Goal: Use online tool/utility: Use online tool/utility

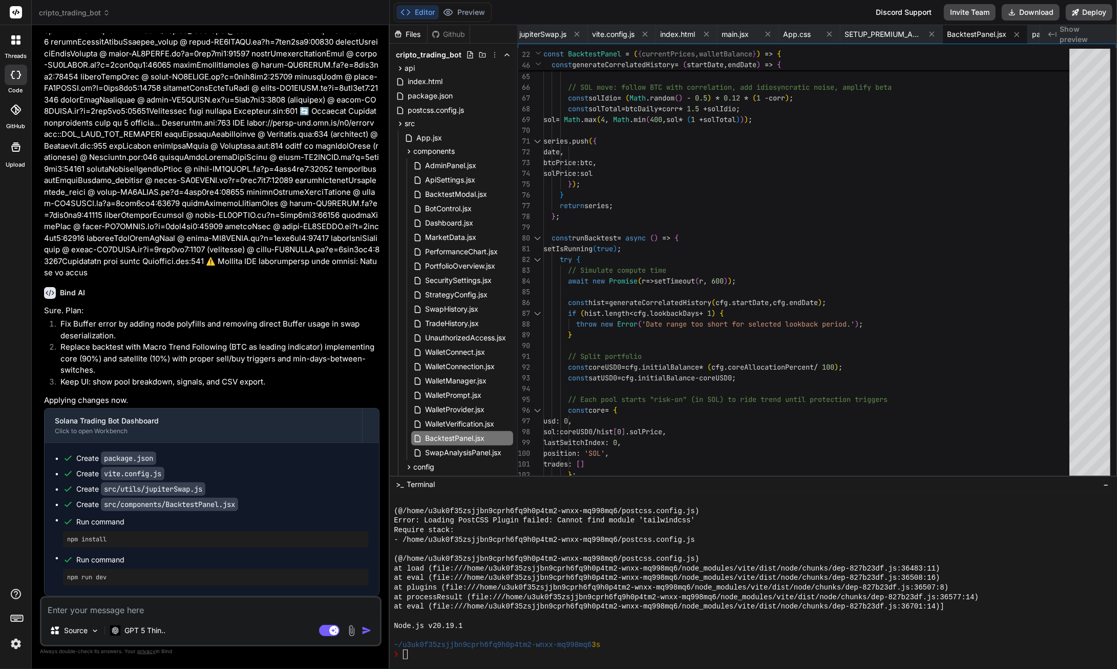
scroll to position [49577, 0]
click at [1045, 9] on button "Download" at bounding box center [1031, 12] width 58 height 16
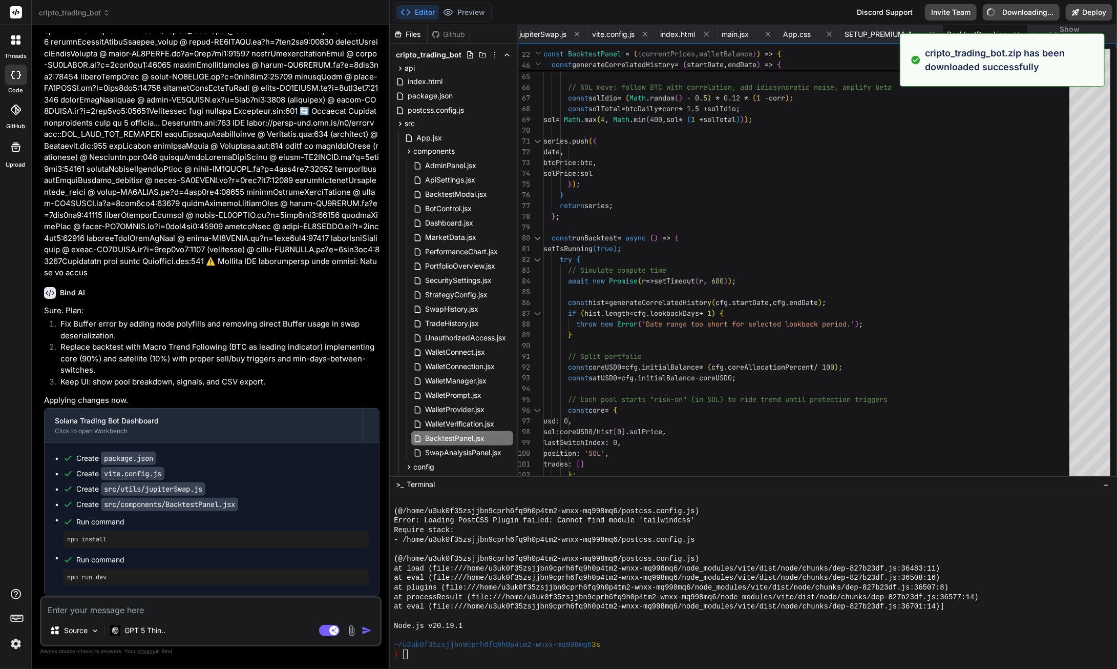
click at [145, 614] on textarea at bounding box center [210, 606] width 339 height 18
type textarea "x"
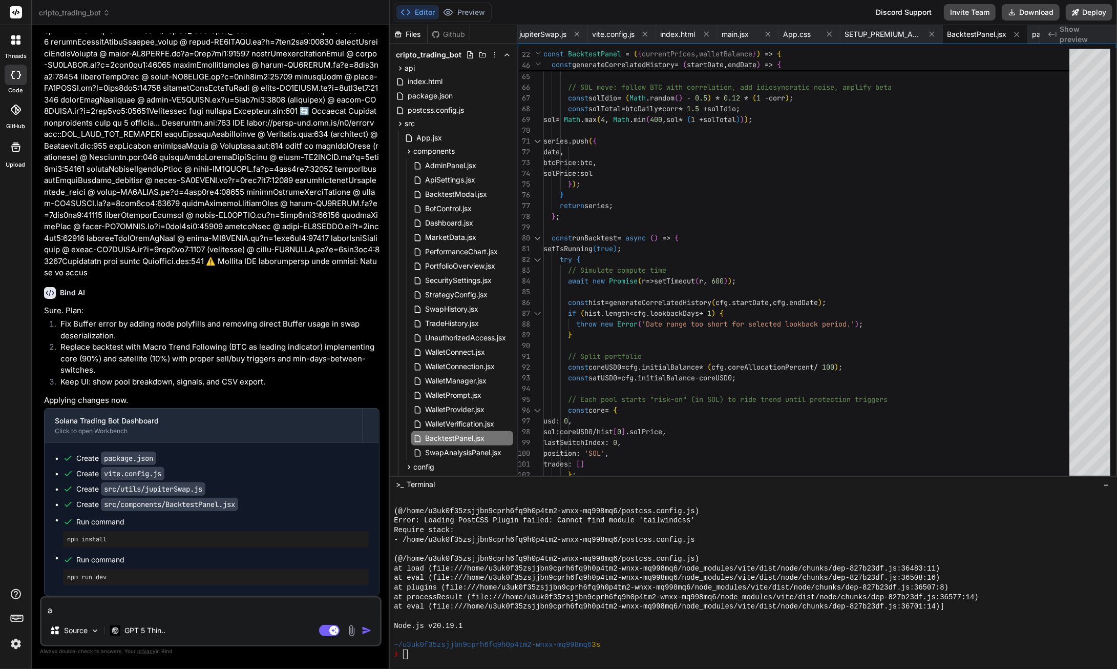
type textarea "a"
type textarea "x"
type textarea "al"
type textarea "x"
type textarea "alo"
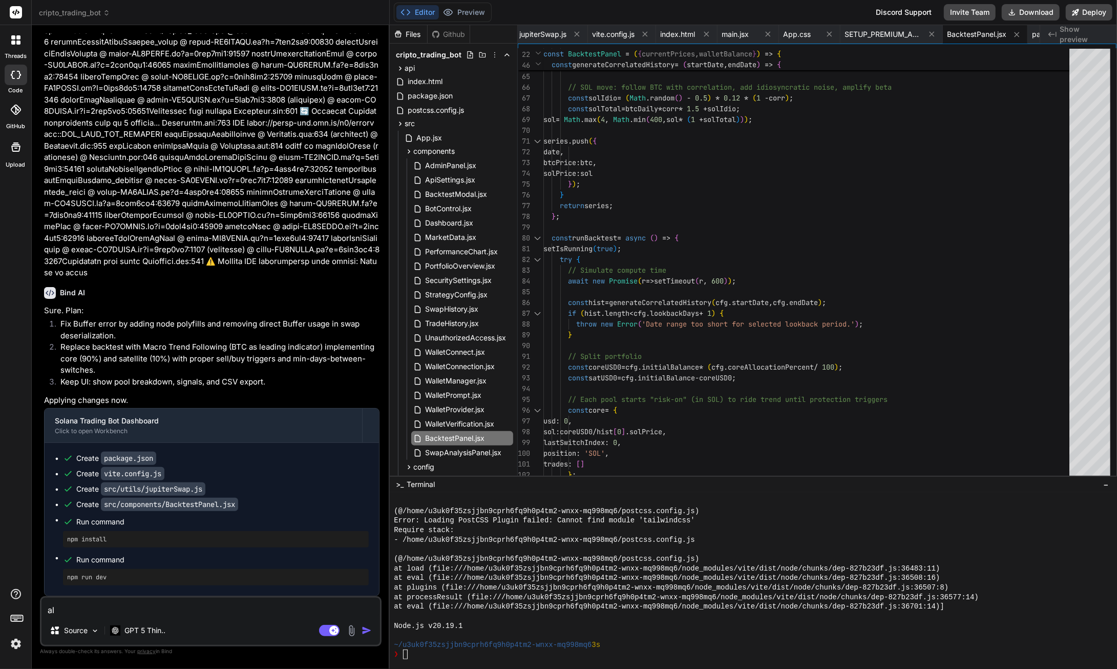
type textarea "x"
type textarea "alos"
type textarea "x"
type textarea "alos"
type textarea "x"
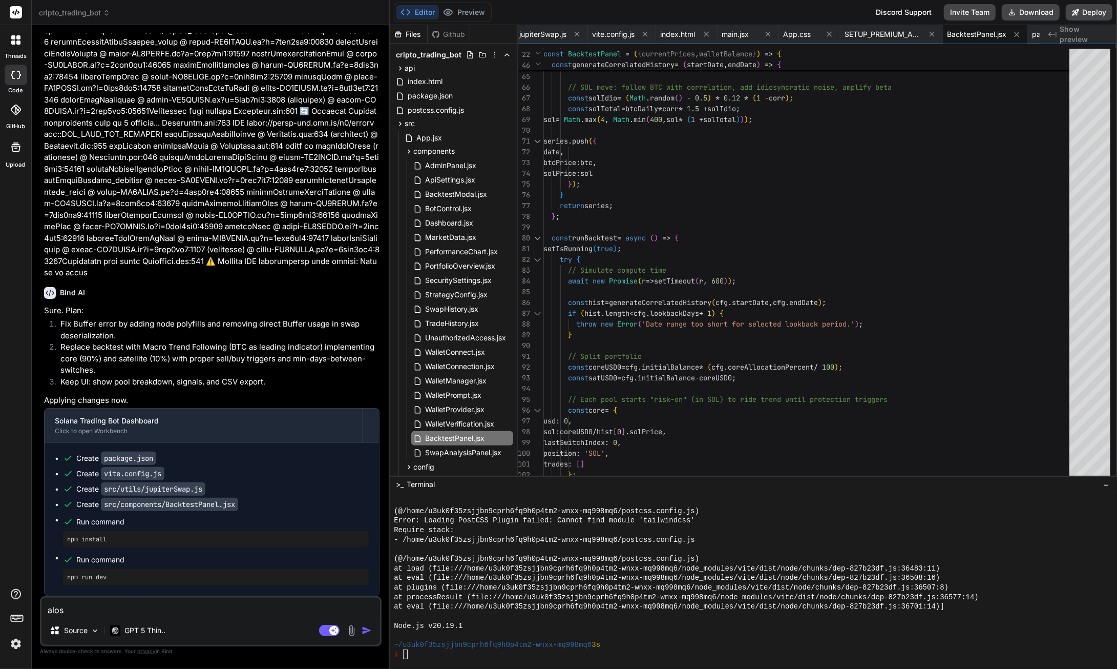
type textarea "alos h"
type textarea "x"
type textarea "alos"
type textarea "x"
type textarea "alos"
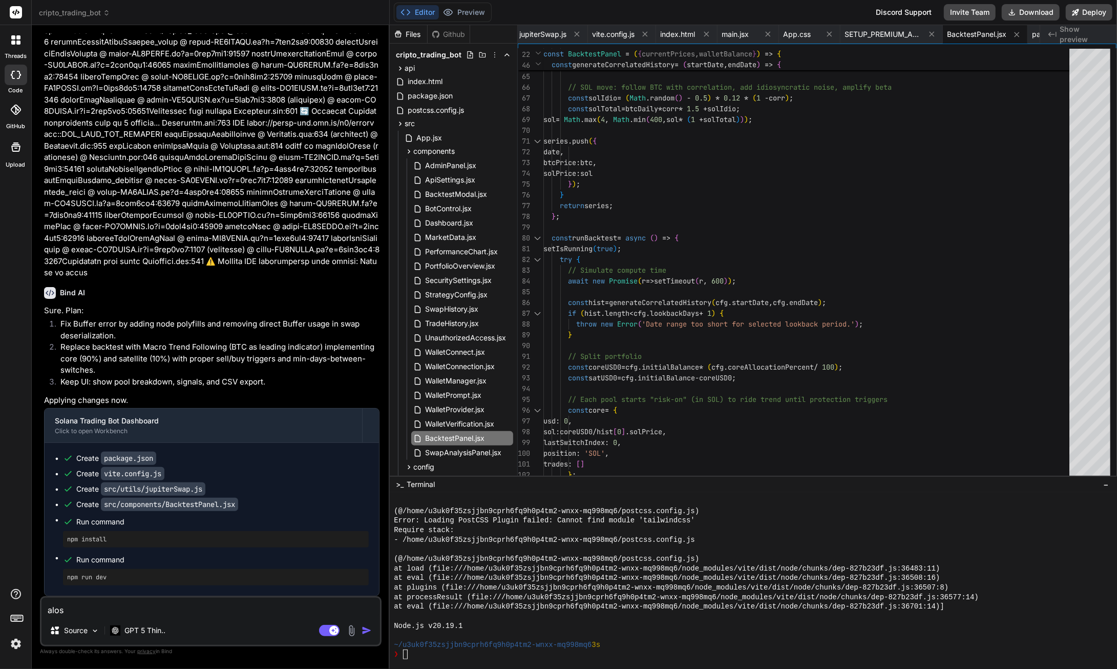
type textarea "x"
type textarea "alo"
type textarea "x"
type textarea "al"
type textarea "x"
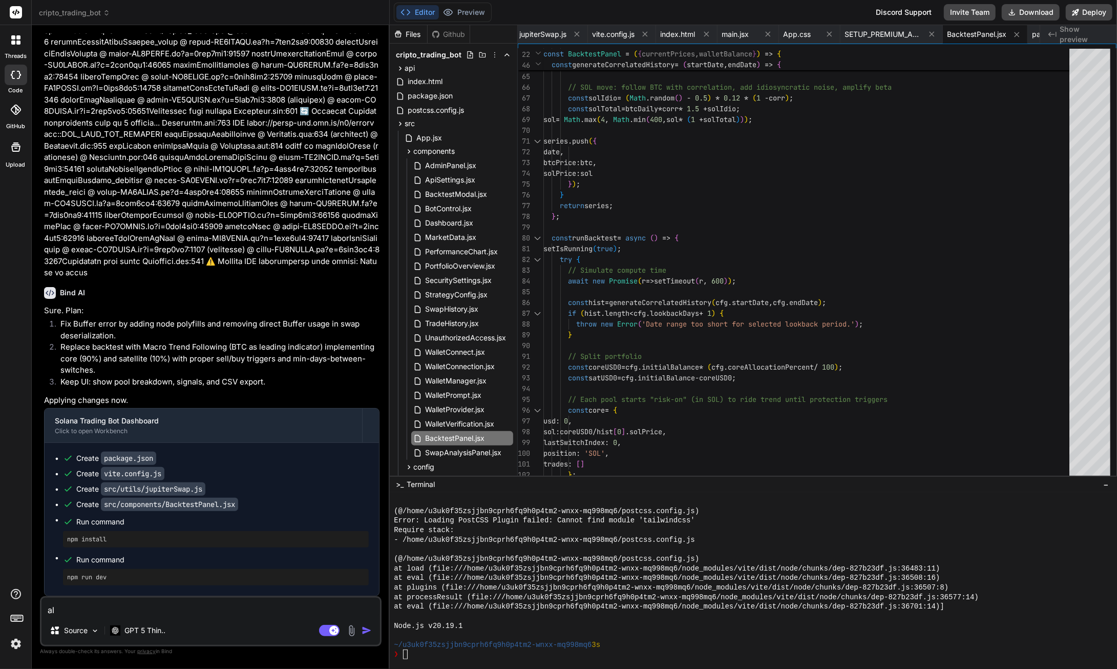
type textarea "a"
type textarea "x"
paste textarea "Specification: Solana Core-Satellite Backtesting Algorithm I. High-Level Concep…"
type textarea "Specification: Solana Core-Satellite Backtesting Algorithm I. High-Level Concep…"
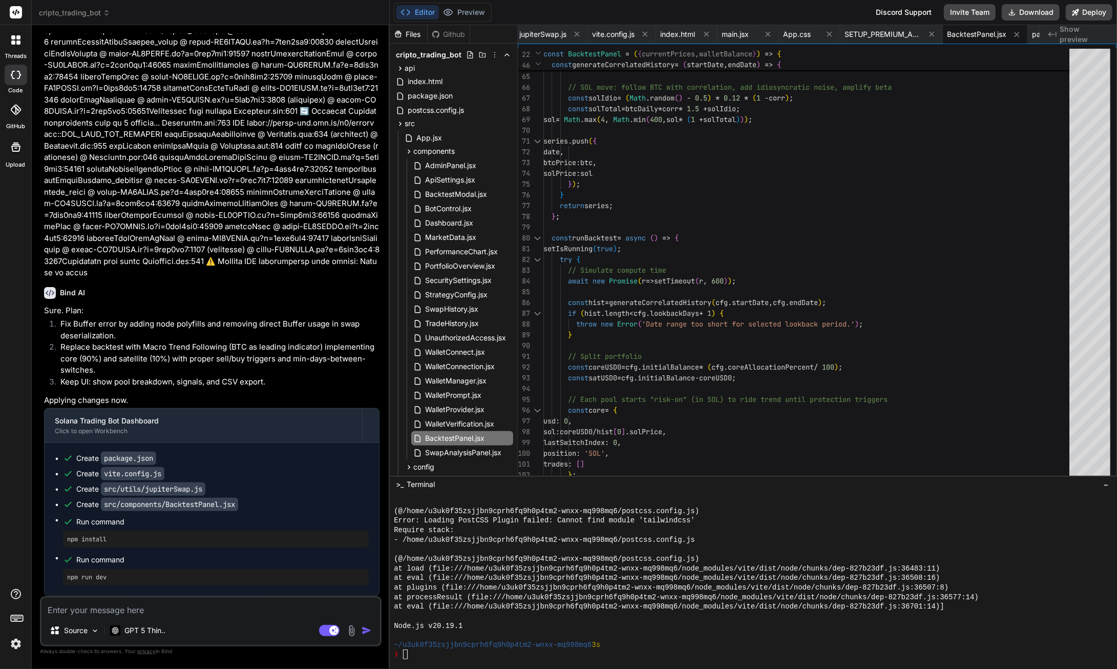
type textarea "x"
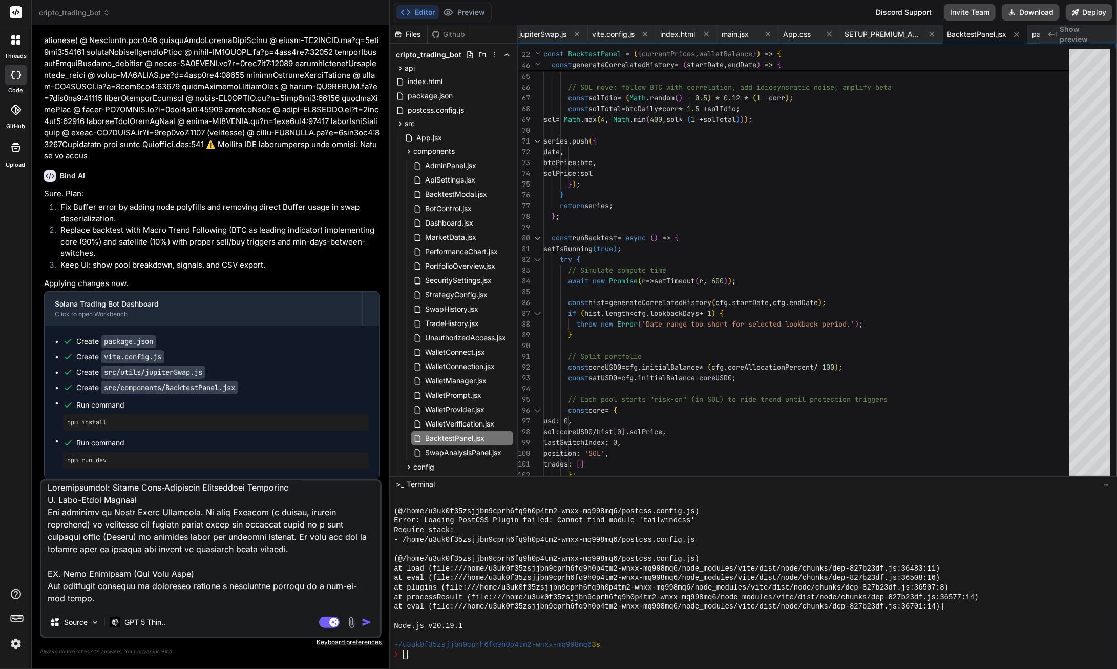
scroll to position [0, 0]
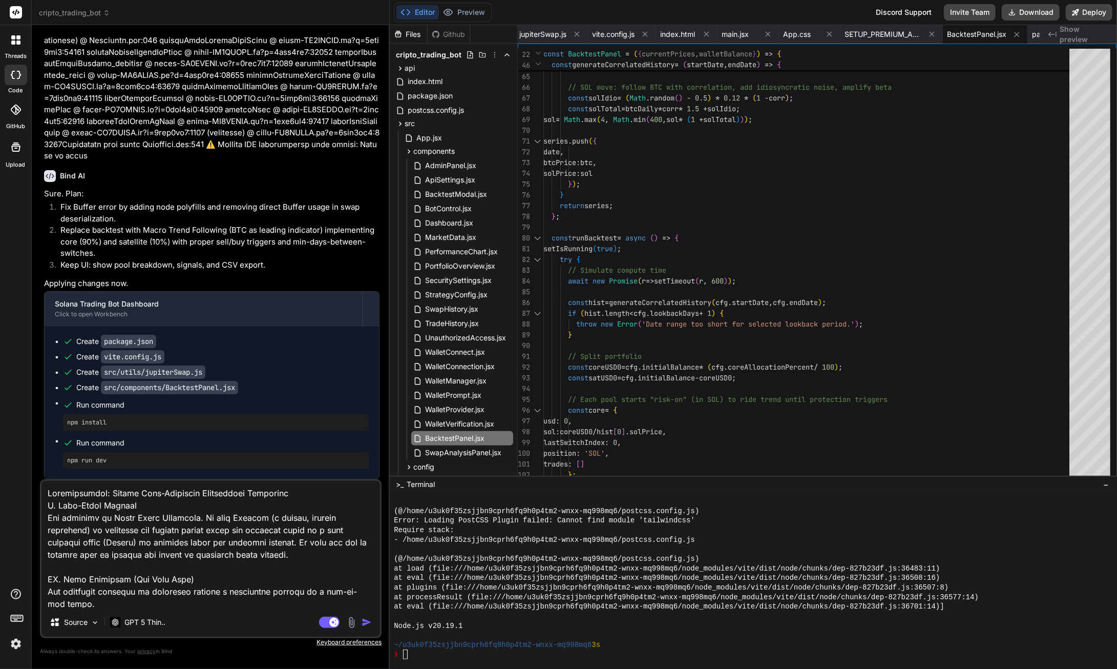
type textarea "Specification: Solana Core-Satellite Backtesting Algorithm I. High-Level Concep…"
click at [365, 624] on img "button" at bounding box center [367, 622] width 10 height 10
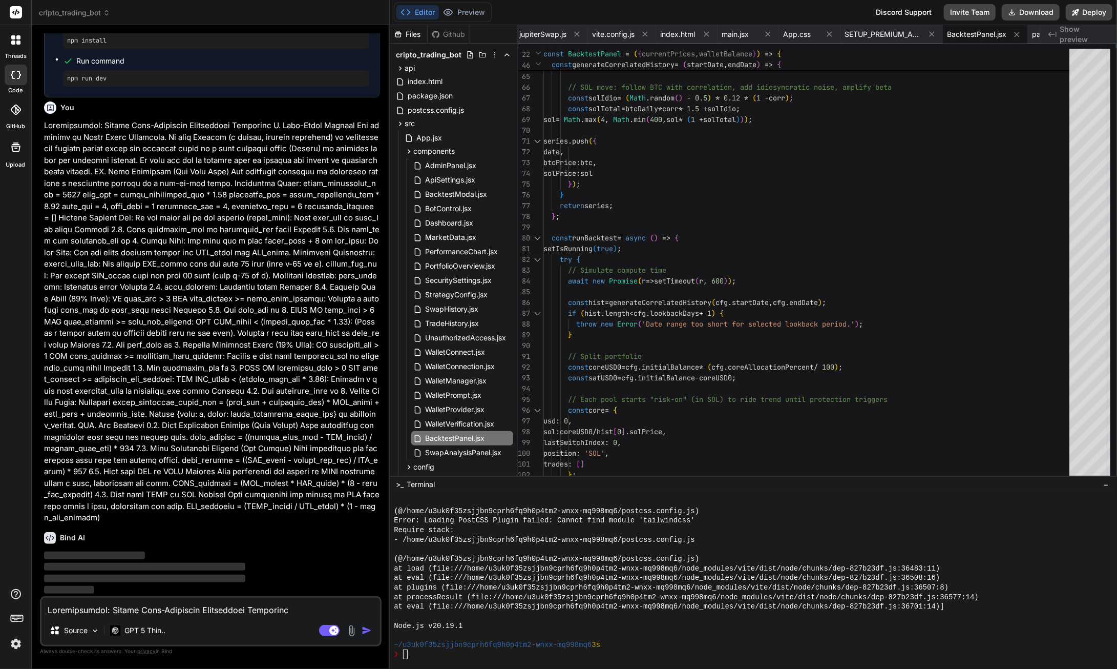
scroll to position [50064, 0]
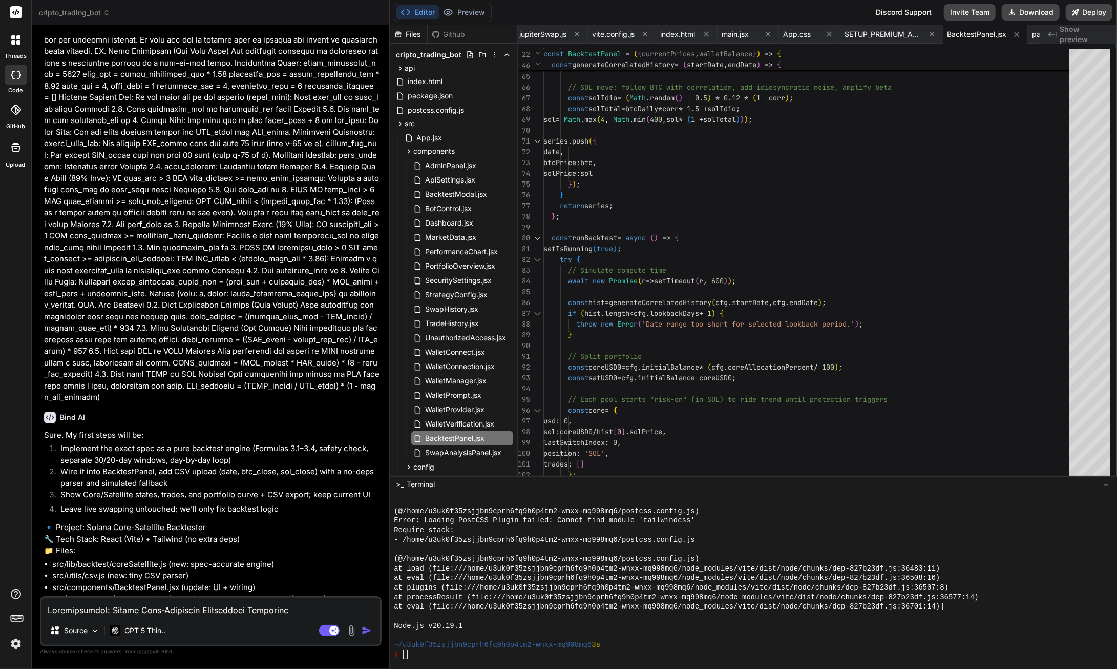
type textarea "x"
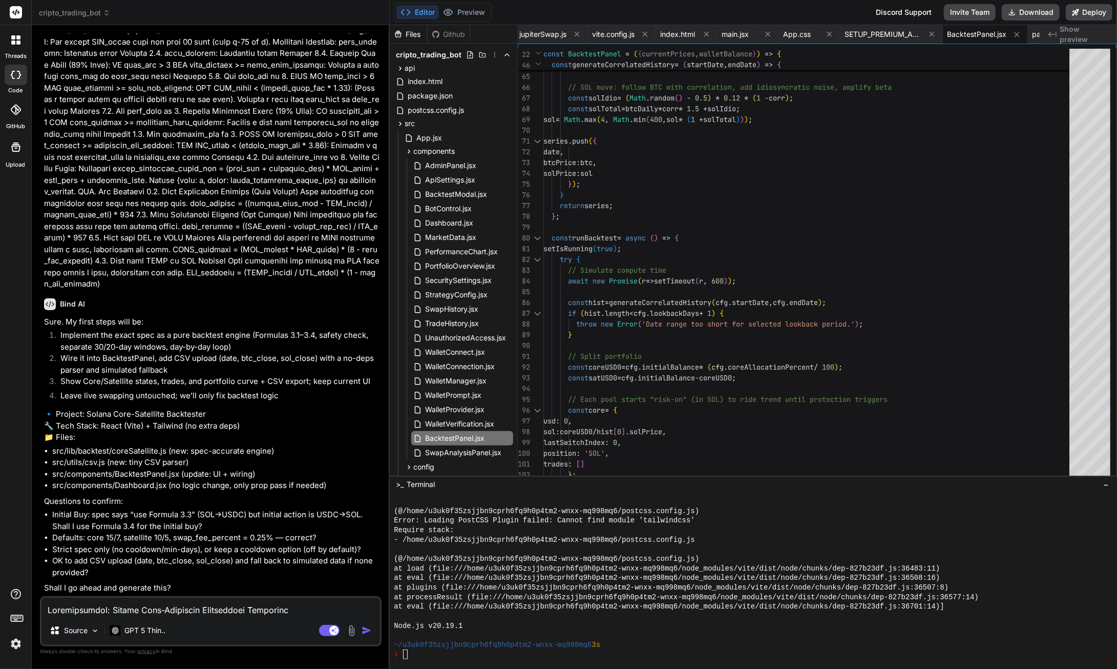
scroll to position [50320, 0]
click at [113, 614] on textarea at bounding box center [210, 606] width 339 height 18
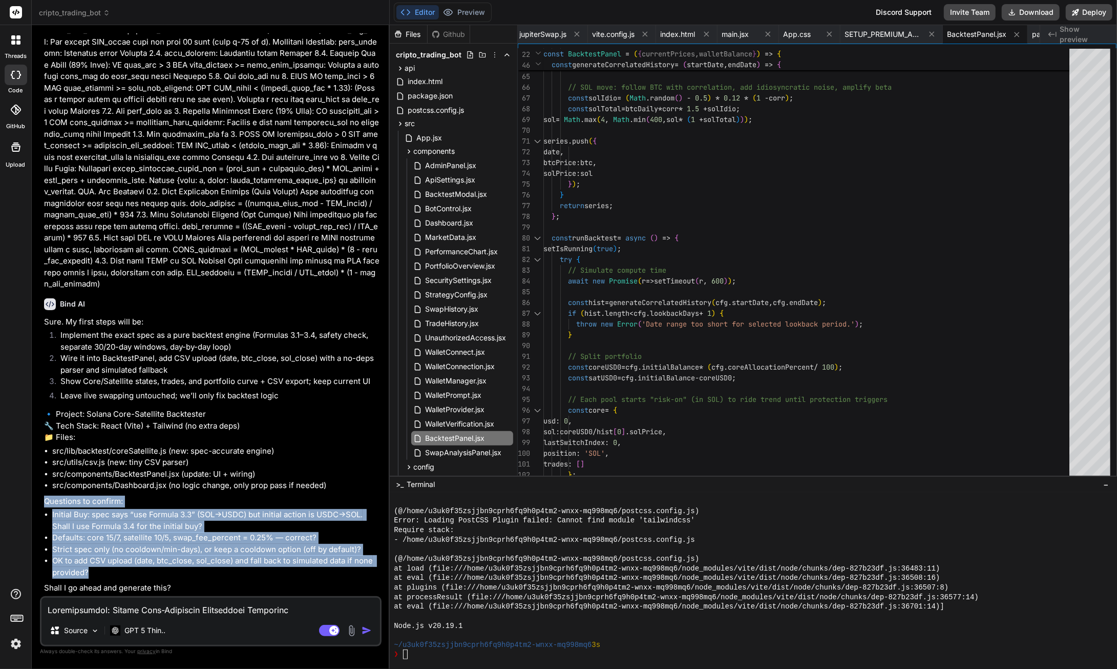
drag, startPoint x: 45, startPoint y: 501, endPoint x: 125, endPoint y: 571, distance: 106.4
click at [125, 571] on div "Sure. My first steps will be: Implement the exact spec as a pure backtest engin…" at bounding box center [212, 455] width 336 height 278
copy div "Questions to confirm: Initial Buy: spec says “use Formula 3.3” (SOL→USDC) but i…"
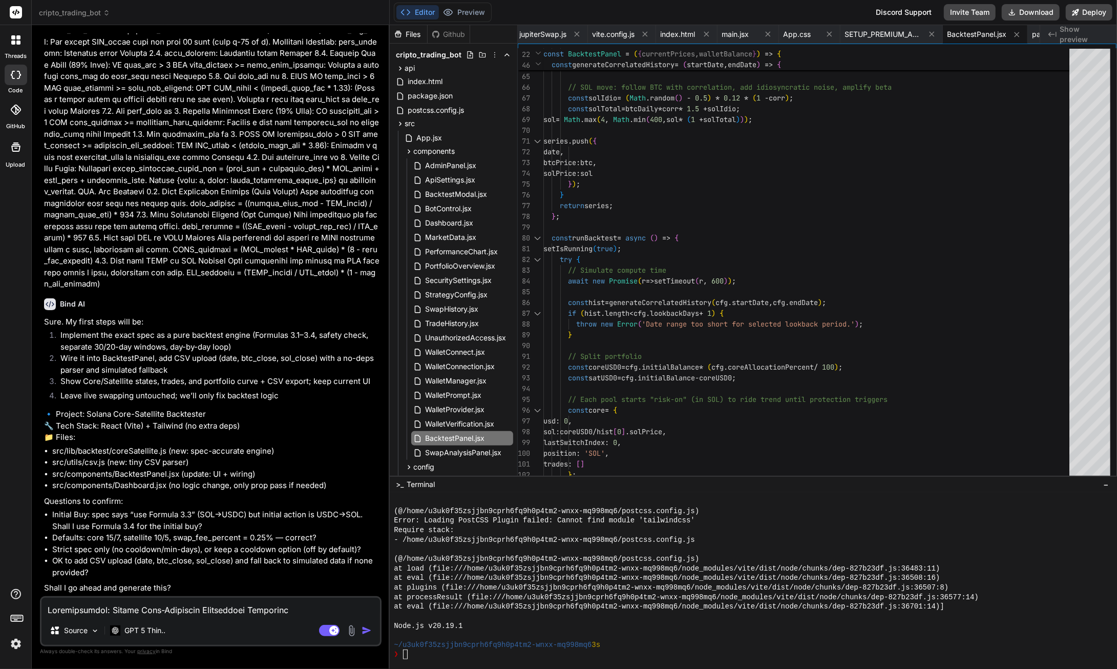
click at [114, 613] on textarea at bounding box center [210, 606] width 339 height 18
paste textarea "Specification: Solana Core-Satellite Backtesting Algorithm I. High-Level Concep…"
type textarea "Specification: Solana Core-Satellite Backtesting Algorithm I. High-Level Concep…"
type textarea "x"
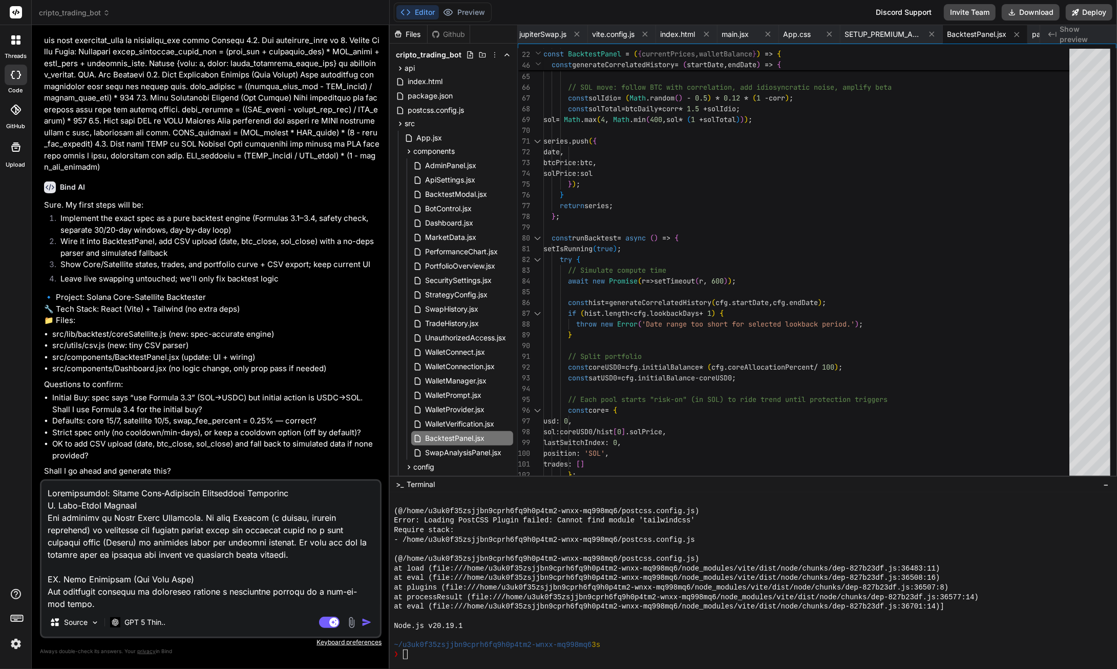
scroll to position [1660, 0]
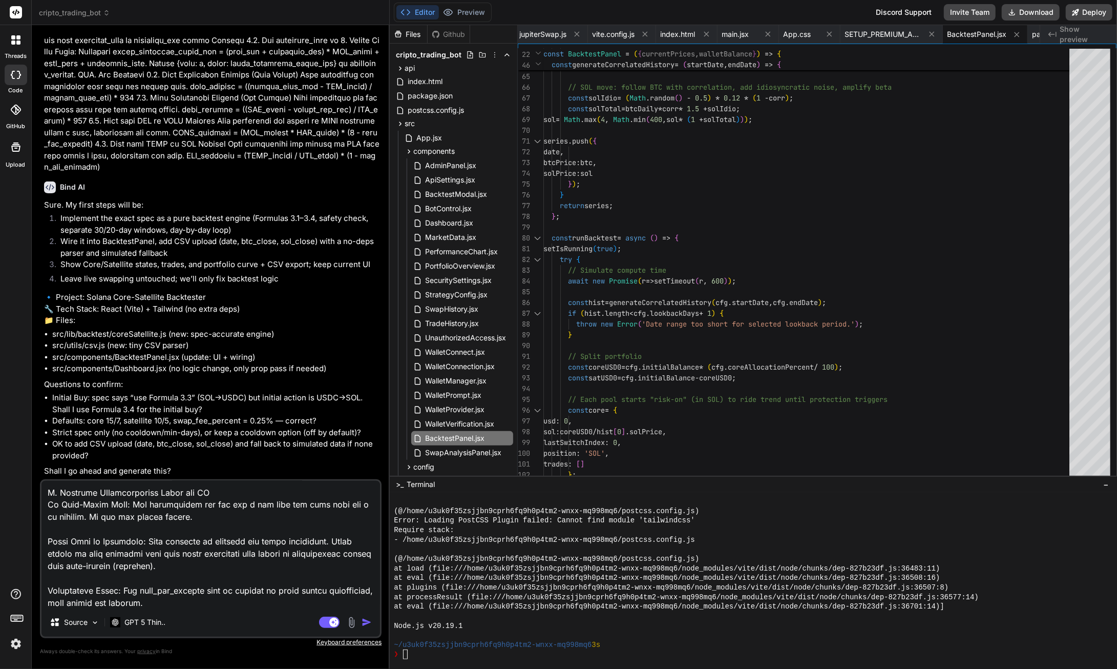
type textarea "Specification: Solana Core-Satellite Backtesting Algorithm I. High-Level Concep…"
click at [367, 624] on img "button" at bounding box center [367, 622] width 10 height 10
type textarea "x"
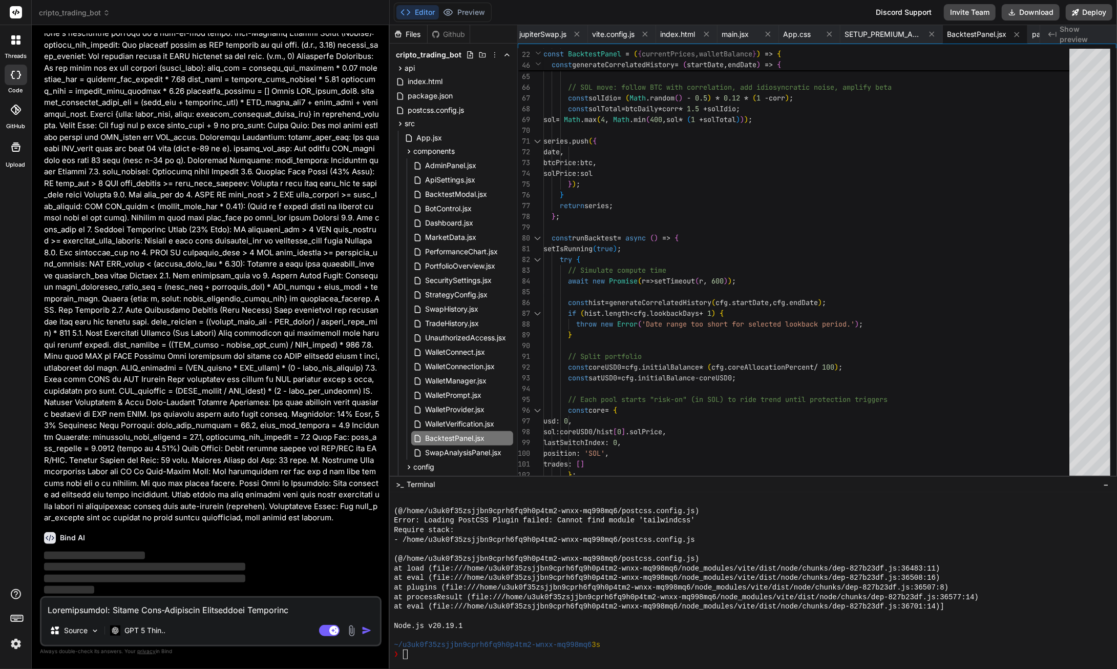
scroll to position [50957, 0]
click at [143, 609] on textarea at bounding box center [210, 606] width 339 height 18
type textarea "b"
type textarea "x"
type textarea "bu"
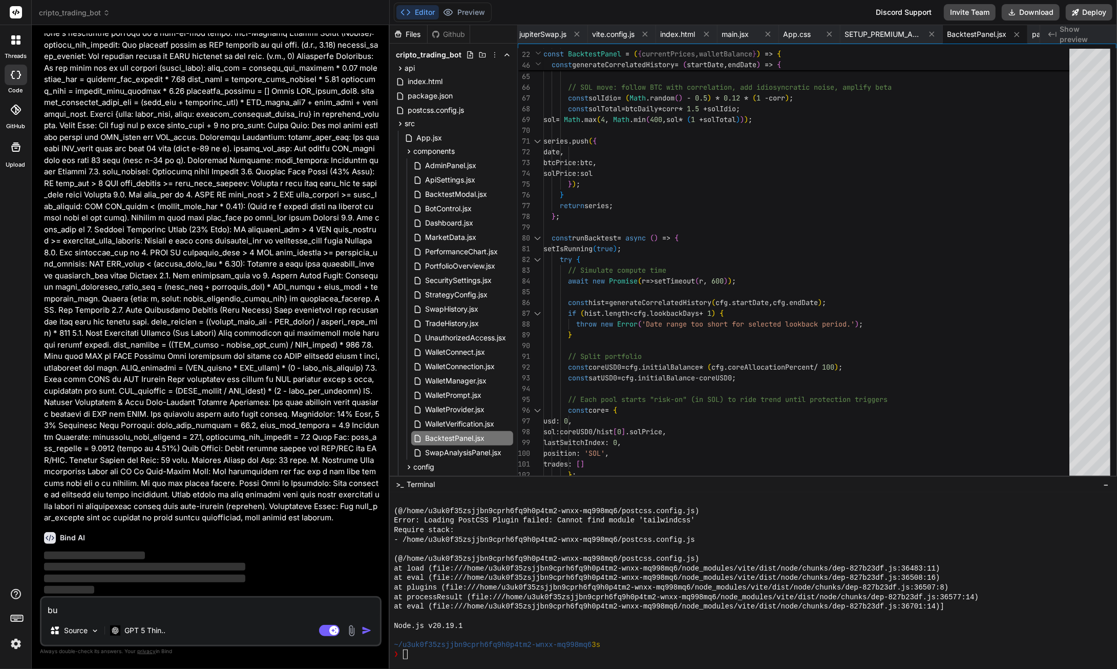
type textarea "x"
type textarea "but"
type textarea "x"
type textarea "but"
type textarea "x"
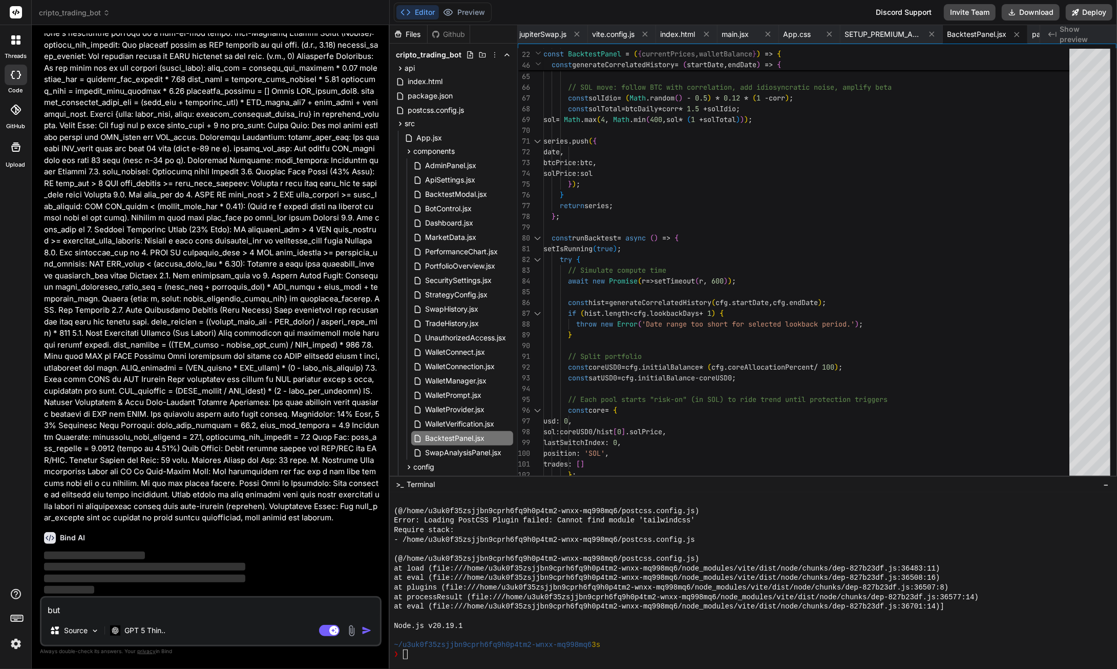
type textarea "but t"
type textarea "x"
type textarea "but th"
type textarea "x"
type textarea "but the"
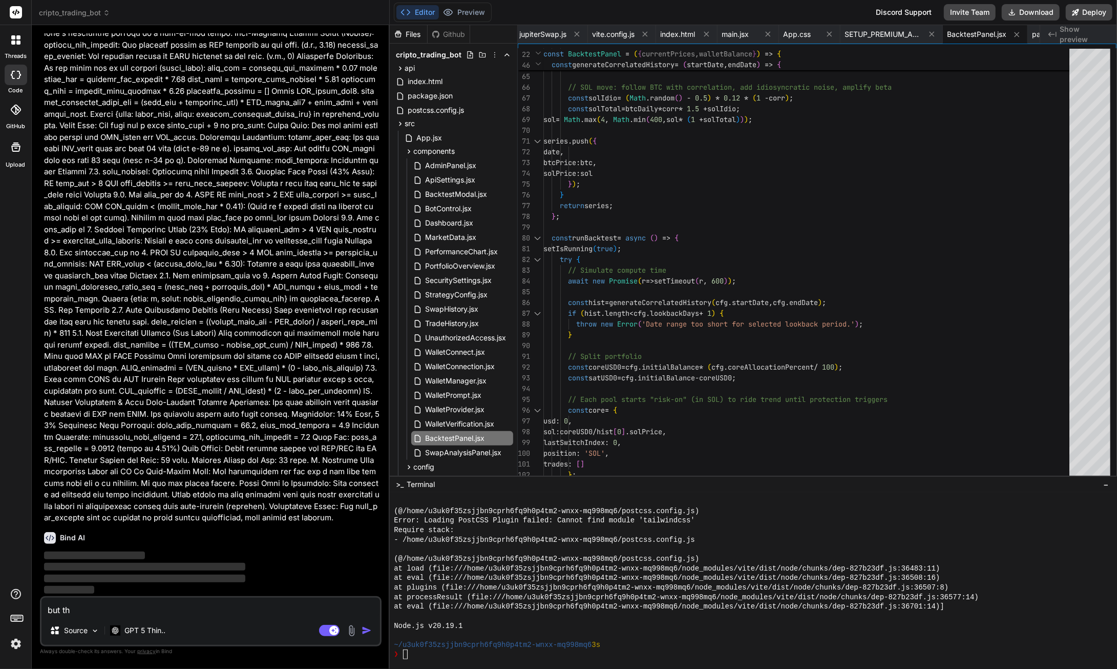
type textarea "x"
type textarea "but the"
type textarea "x"
type textarea "but the a"
type textarea "x"
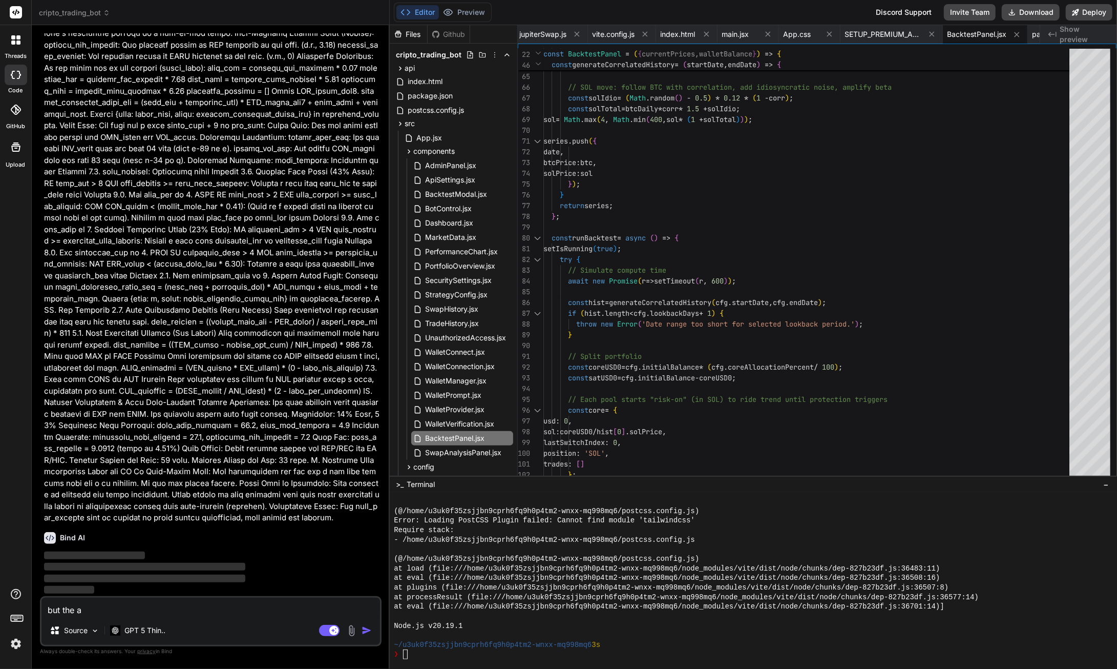
type textarea "but the ac"
type textarea "x"
type textarea "but the act"
type textarea "x"
type textarea "but the actu"
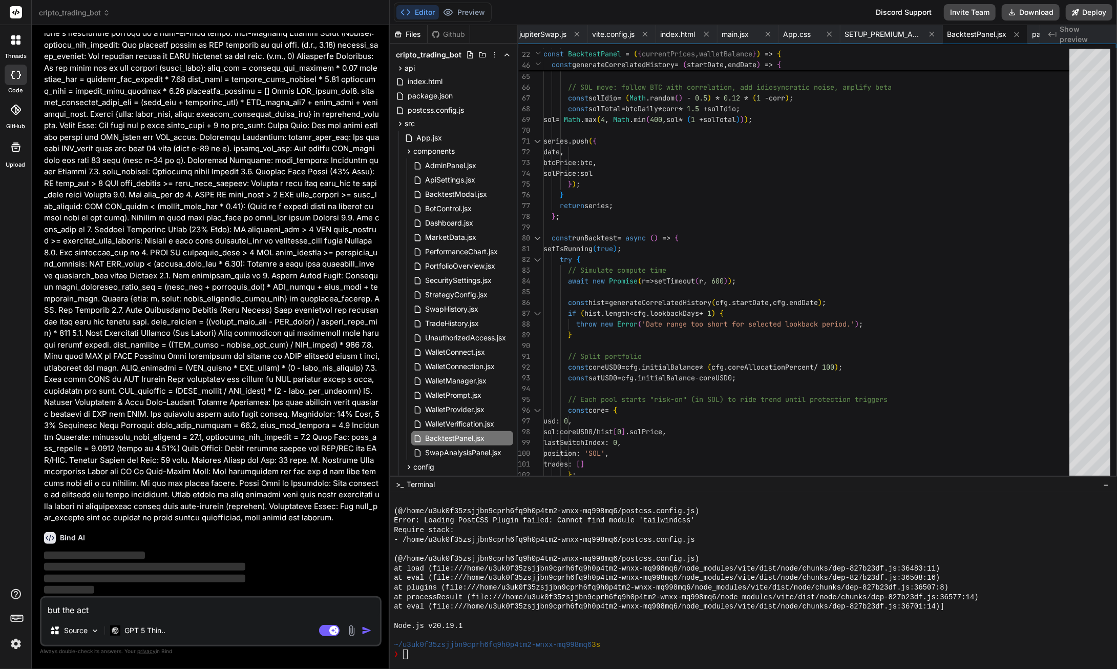
type textarea "x"
type textarea "but the actua"
type textarea "x"
type textarea "but the actual"
type textarea "x"
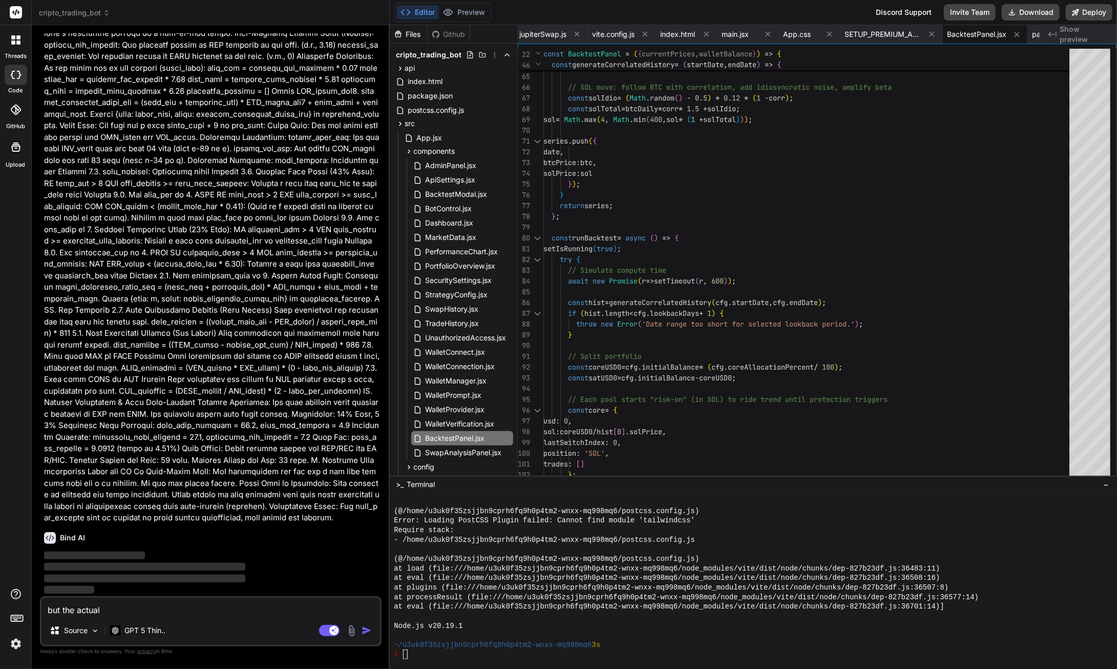
type textarea "but the actual"
type textarea "x"
type textarea "but the actual f"
type textarea "x"
type textarea "but the actual fe"
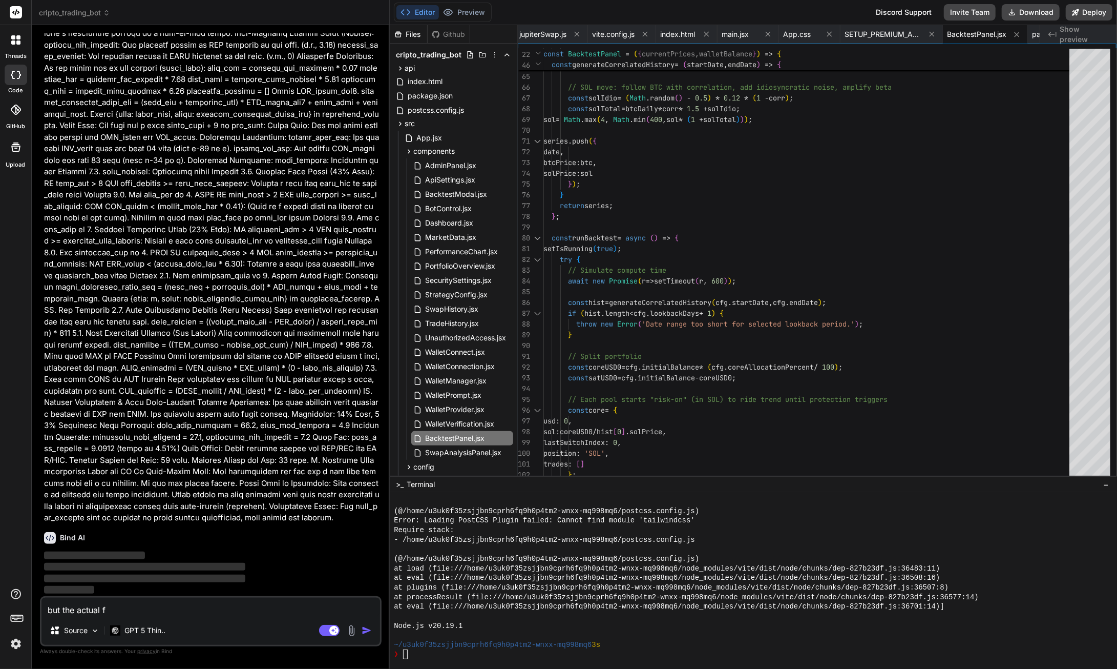
type textarea "x"
type textarea "but the actual fee"
type textarea "x"
type textarea "but the actual fe"
type textarea "x"
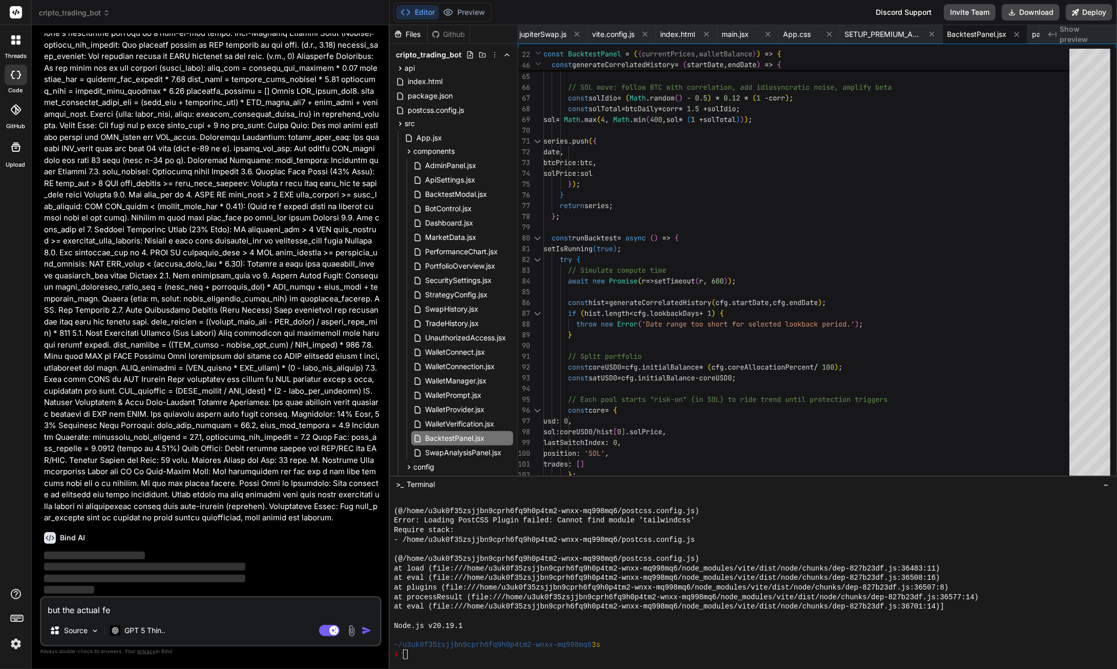
type textarea "but the actual f"
type textarea "x"
type textarea "but the actual"
type textarea "x"
type textarea "but the actual l"
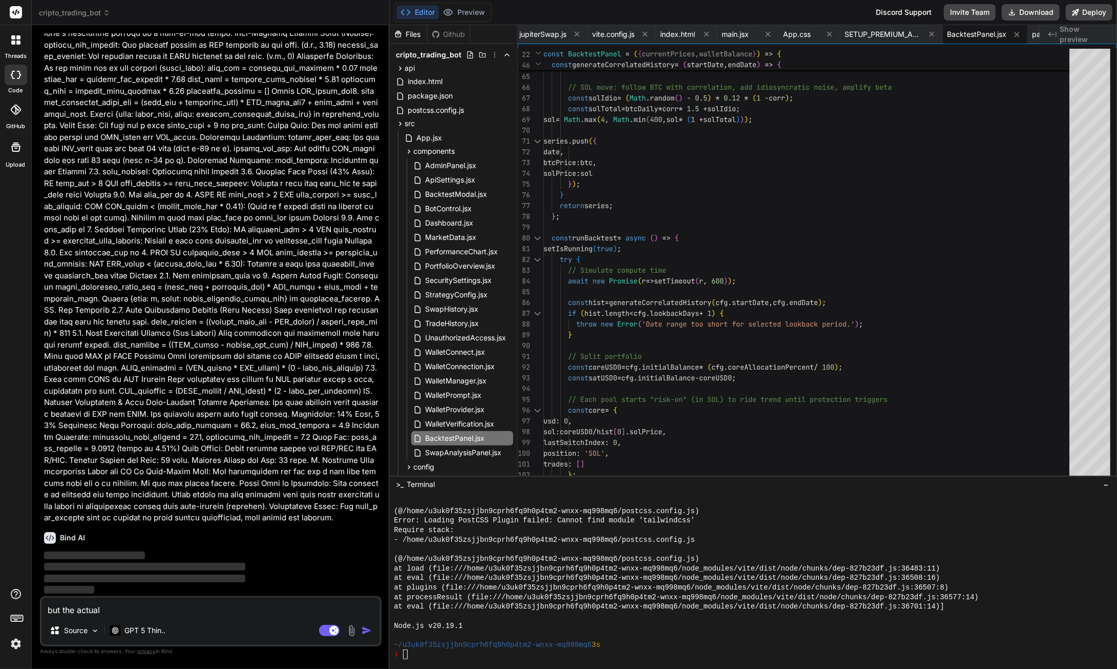
type textarea "x"
type textarea "but the actual li"
type textarea "x"
type textarea "but the actual liv"
type textarea "x"
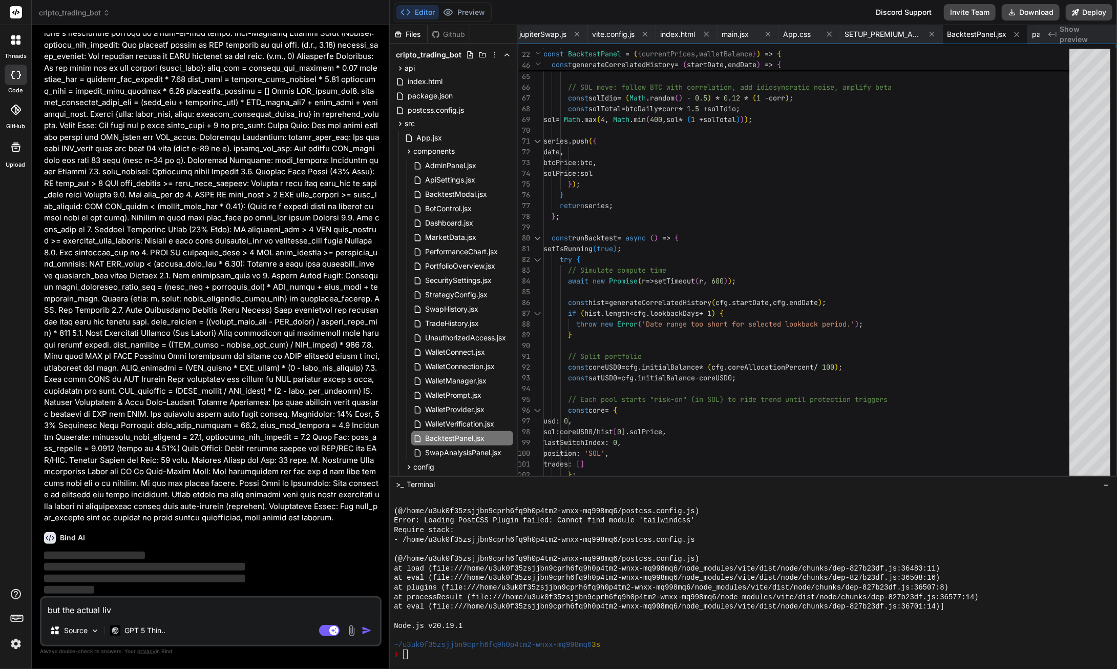
type textarea "but the actual live"
type textarea "x"
type textarea "but the actual live"
type textarea "x"
type textarea "but the actual live d"
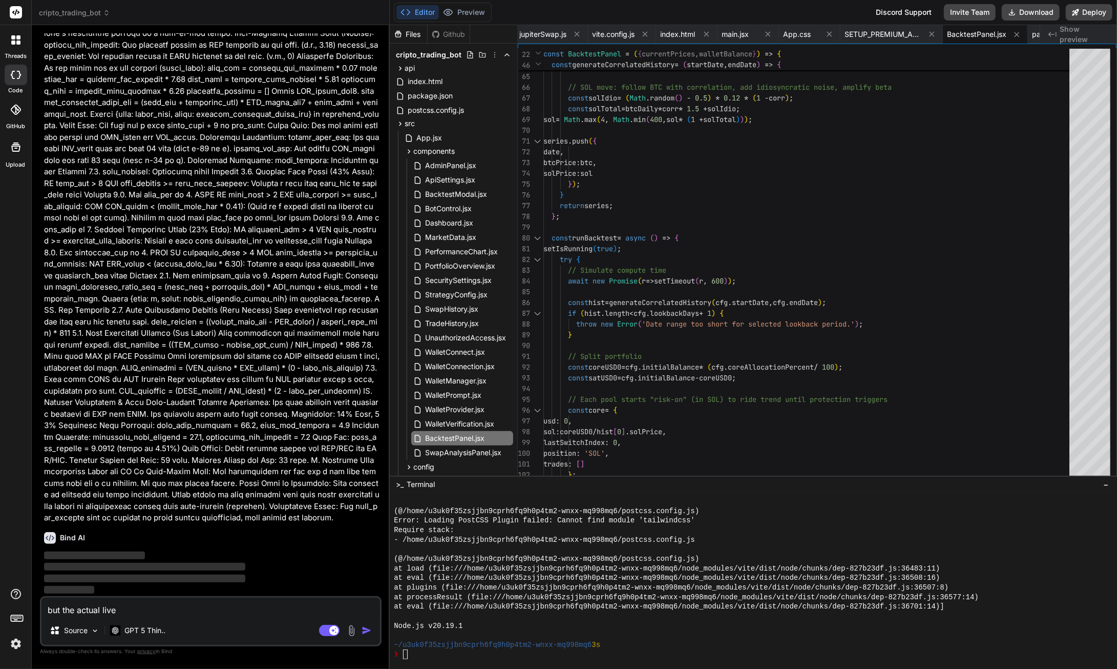
type textarea "x"
type textarea "but the actual live da"
type textarea "x"
type textarea "but the actual live dat"
type textarea "x"
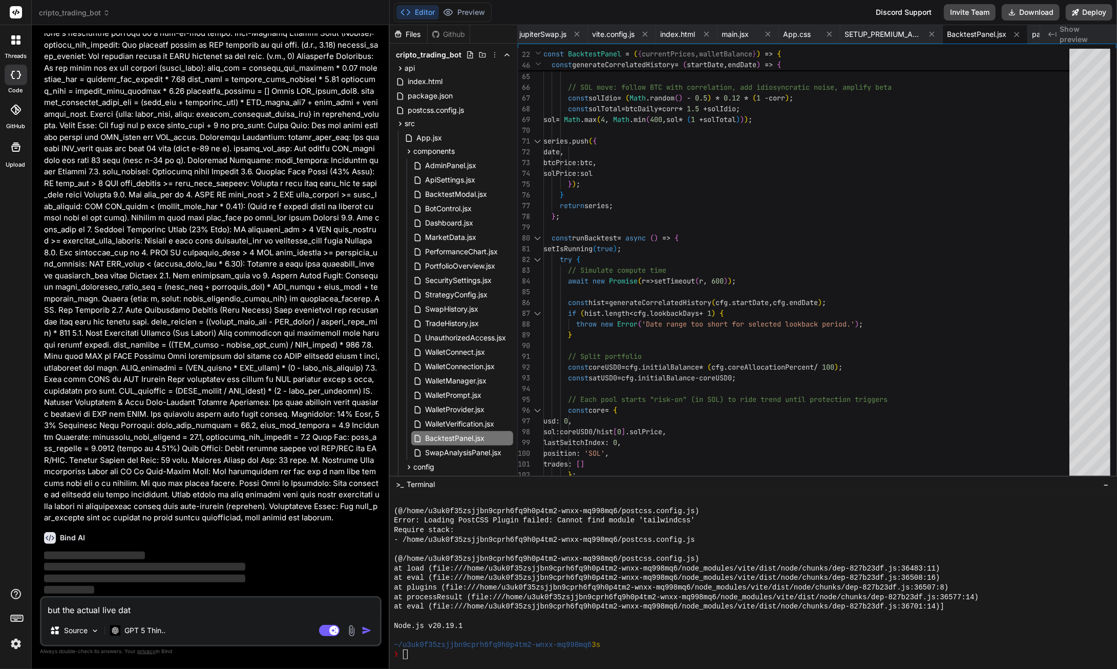
type textarea "but the actual live data"
type textarea "x"
type textarea "but the actual live data"
type textarea "x"
type textarea "but the actual live data s"
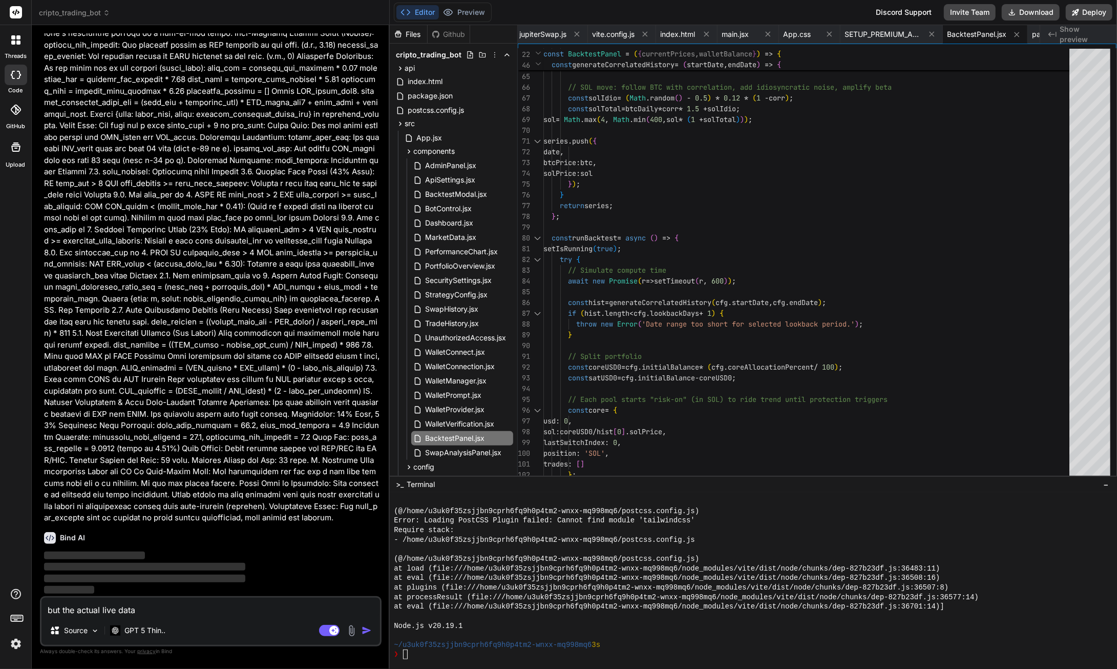
type textarea "x"
type textarea "but the actual live data sh"
type textarea "x"
type textarea "but the actual live data shou"
type textarea "x"
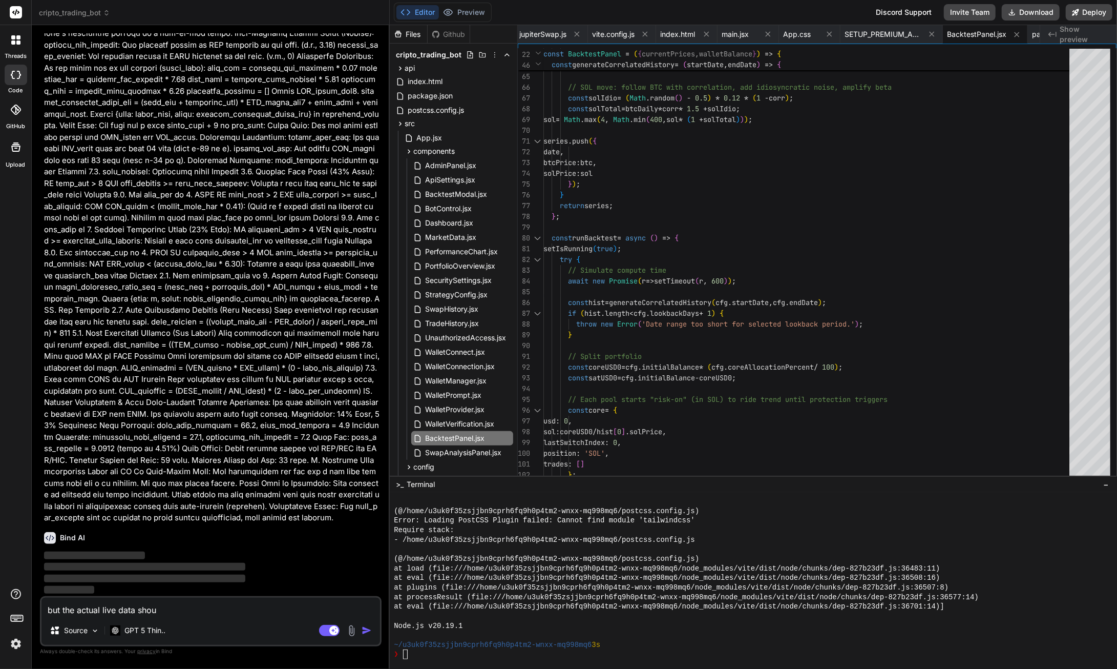
type textarea "but the actual live data shoul"
type textarea "x"
type textarea "but the actual live data should"
type textarea "x"
type textarea "but the actual live data should"
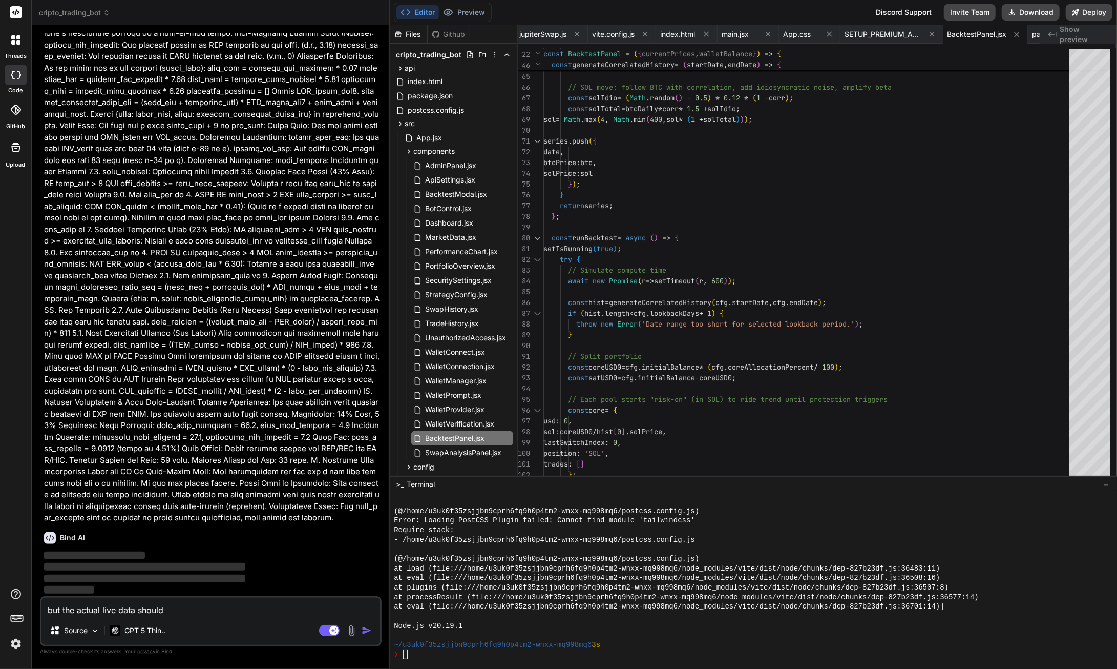
type textarea "x"
type textarea "but the actual live data should t"
type textarea "x"
type textarea "but the actual live data should tr"
type textarea "x"
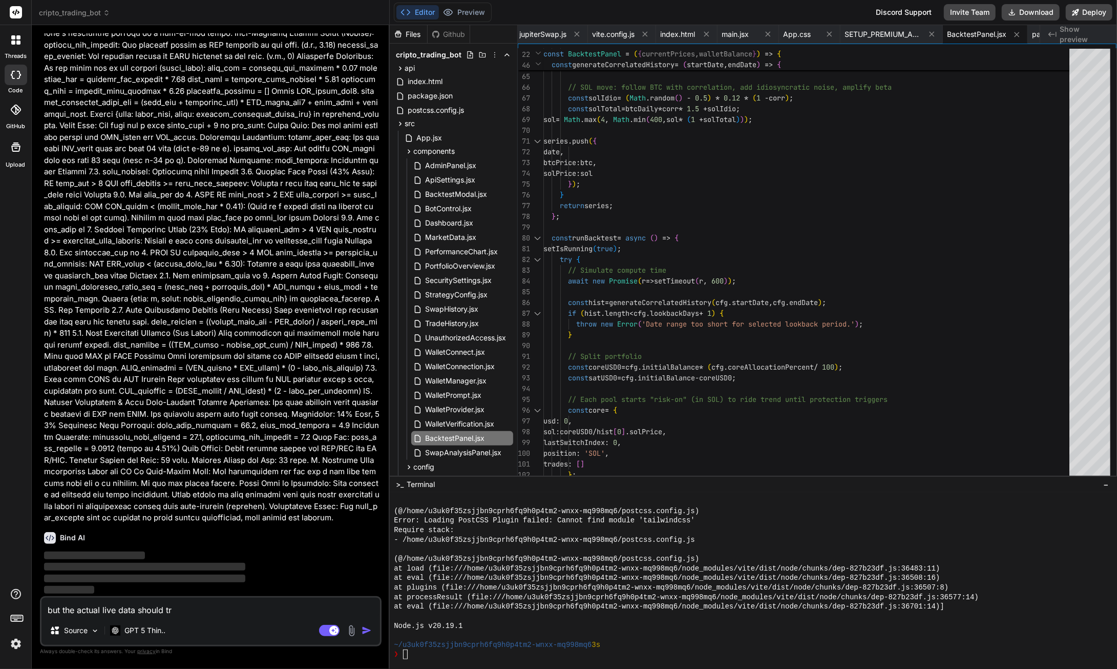
type textarea "but the actual live data should try"
type textarea "x"
type textarea "but the actual live data should try"
type textarea "x"
type textarea "but the actual live data should try t"
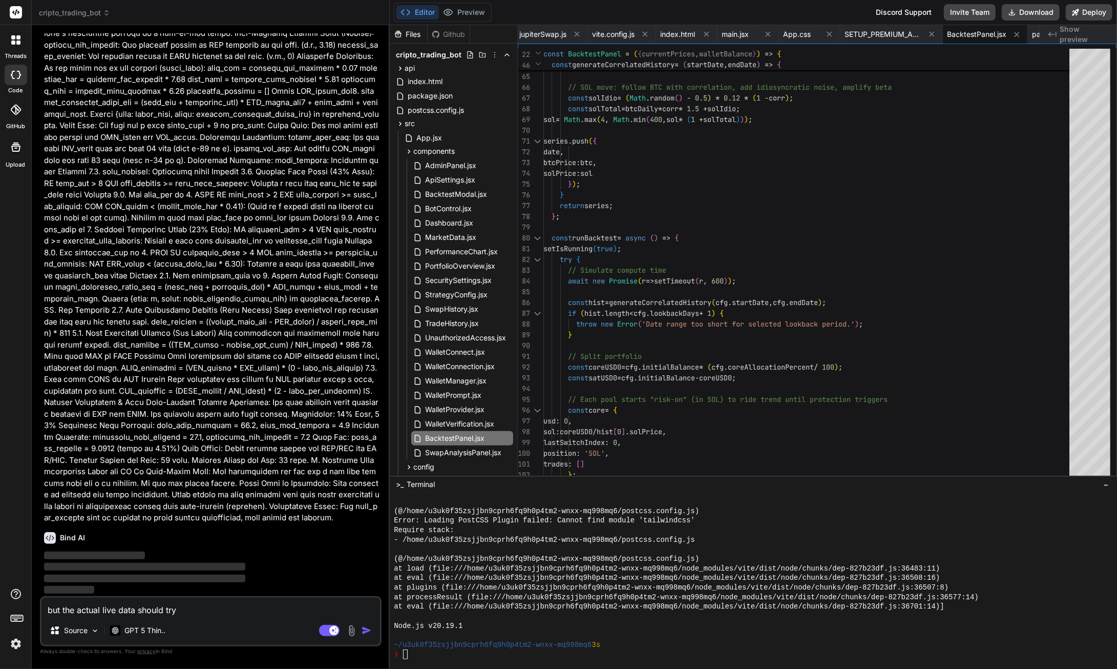
type textarea "x"
type textarea "but the actual live data should try to"
type textarea "x"
type textarea "but the actual live data should try to"
type textarea "x"
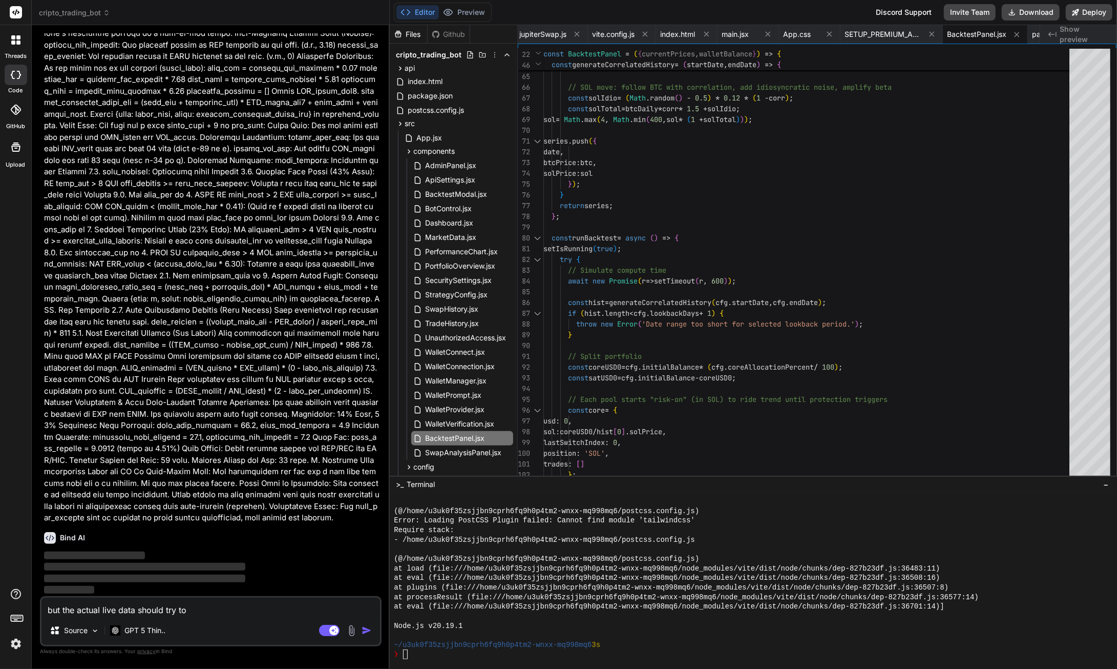
type textarea "but the actual live data should try to g"
type textarea "x"
type textarea "but the actual live data should try to ge"
type textarea "x"
type textarea "but the actual live data should try to get"
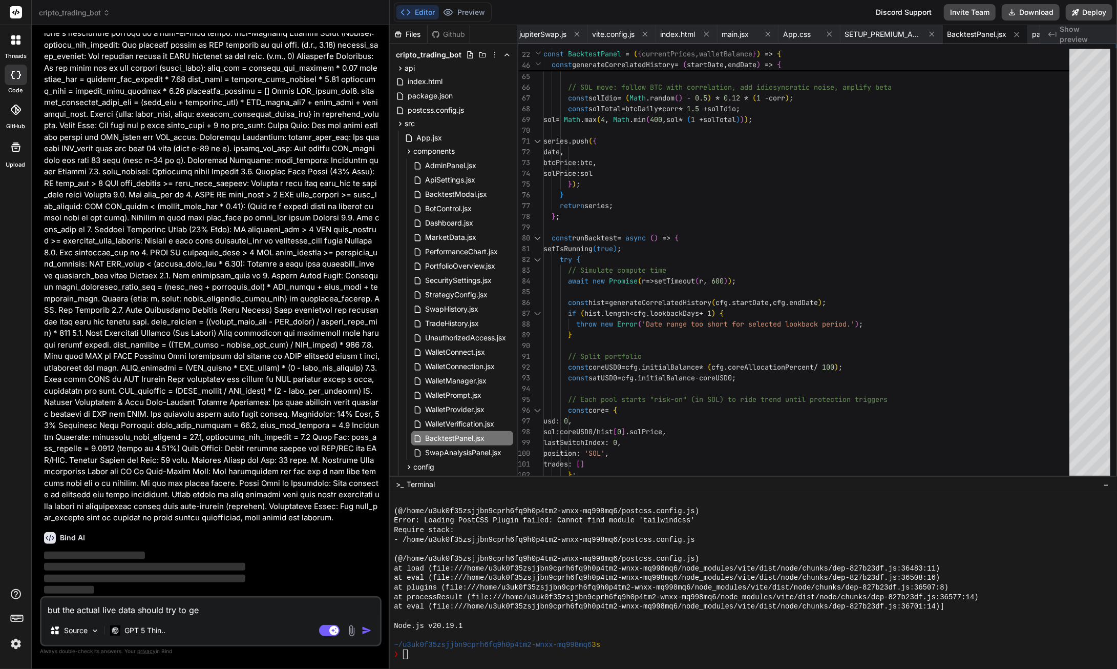
type textarea "x"
type textarea "but the actual live data should try to get"
type textarea "x"
type textarea "but the actual live data should try to get t"
type textarea "x"
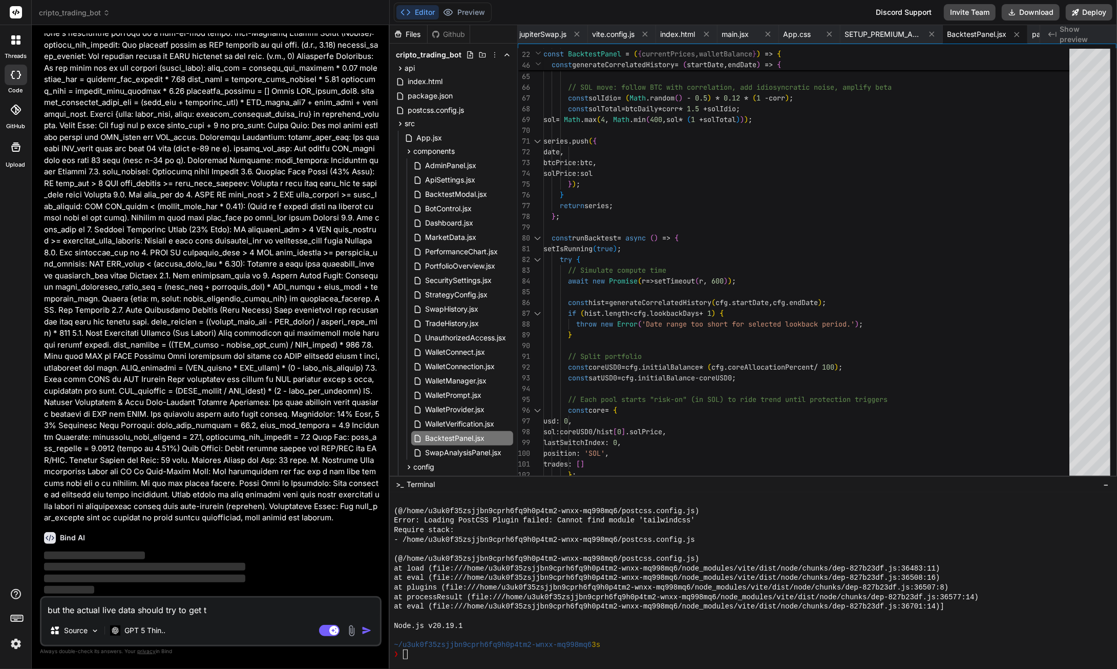
type textarea "but the actual live data should try to get th"
type textarea "x"
type textarea "but the actual live data should try to get the"
type textarea "x"
type textarea "but the actual live data should try to get the"
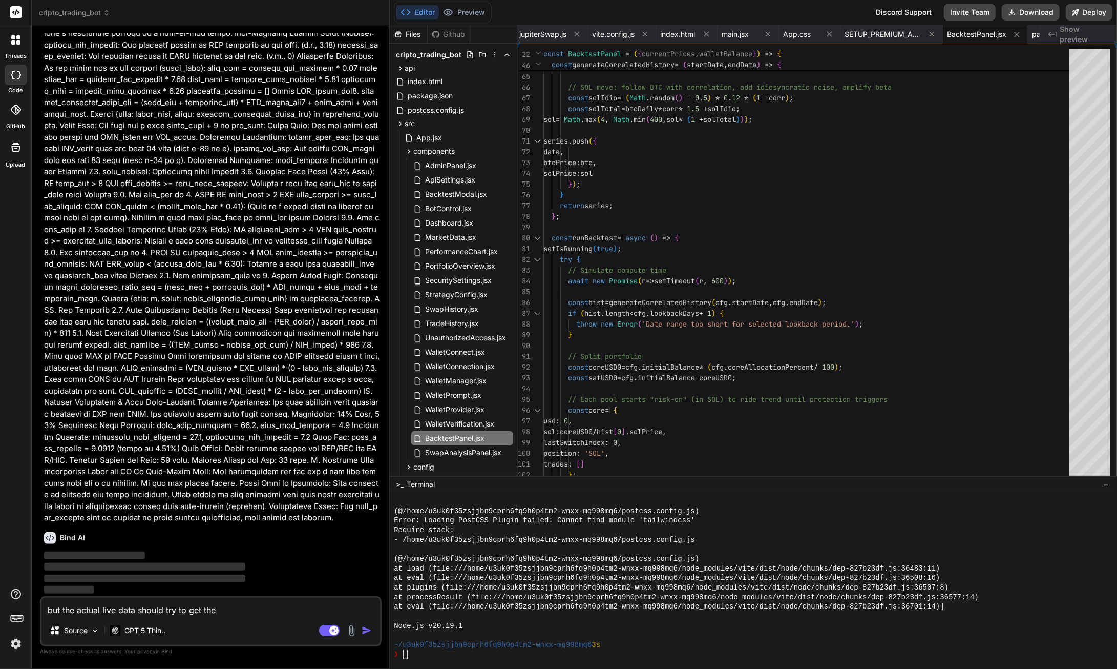
type textarea "x"
type textarea "but the actual live data should try to get the f"
type textarea "x"
type textarea "but the actual live data should try to get the fe"
type textarea "x"
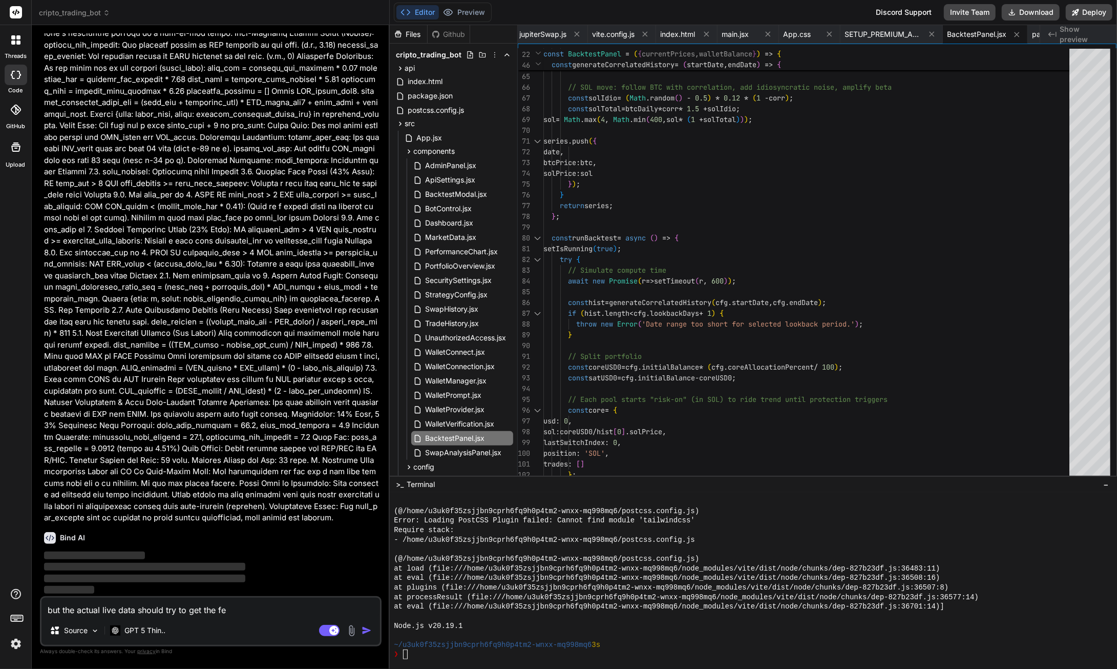
type textarea "but the actual live data should try to get the fee"
type textarea "x"
type textarea "but the actual live data should try to get the fees"
type textarea "x"
type textarea "but the actual live data should try to get the fees"
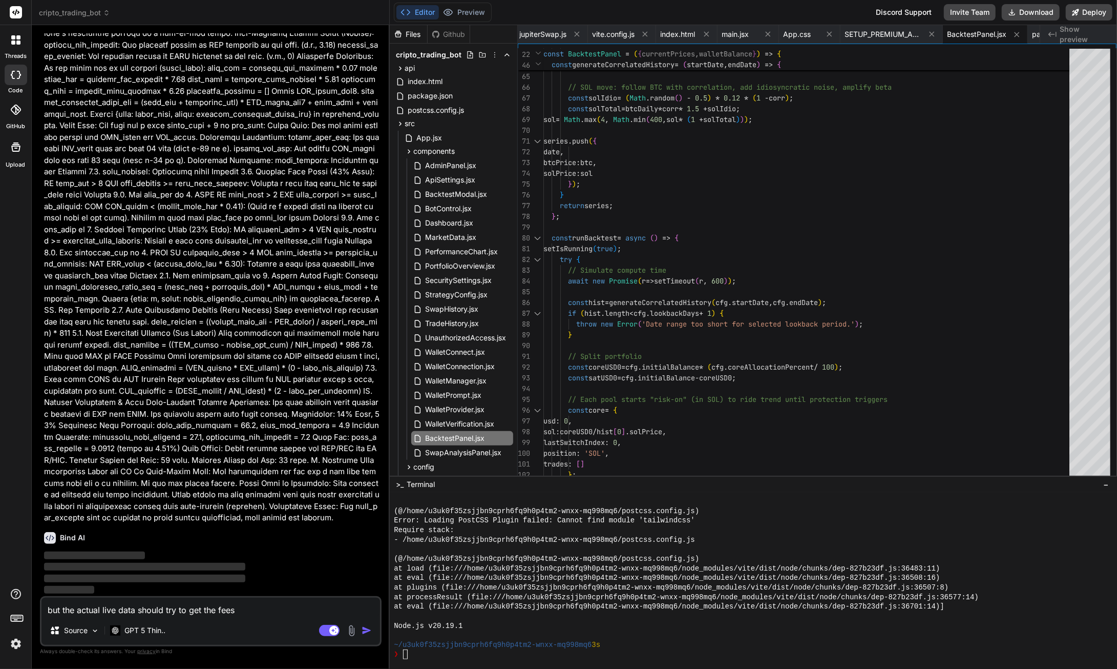
type textarea "x"
type textarea "but the actual live data should try to get the fees l"
type textarea "x"
type textarea "but the actual live data should try to get the fees li"
type textarea "x"
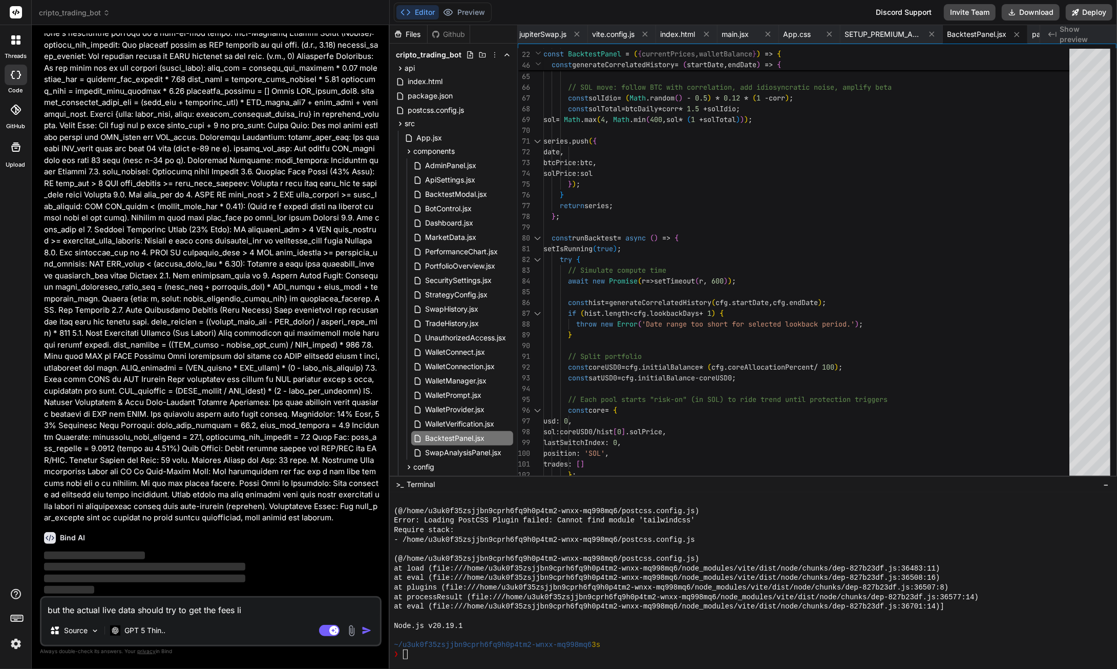
type textarea "but the actual live data should try to get the fees liv"
type textarea "x"
type textarea "but the actual live data should try to get the fees live"
type textarea "x"
type textarea "but the actual live data should try to get the fees live"
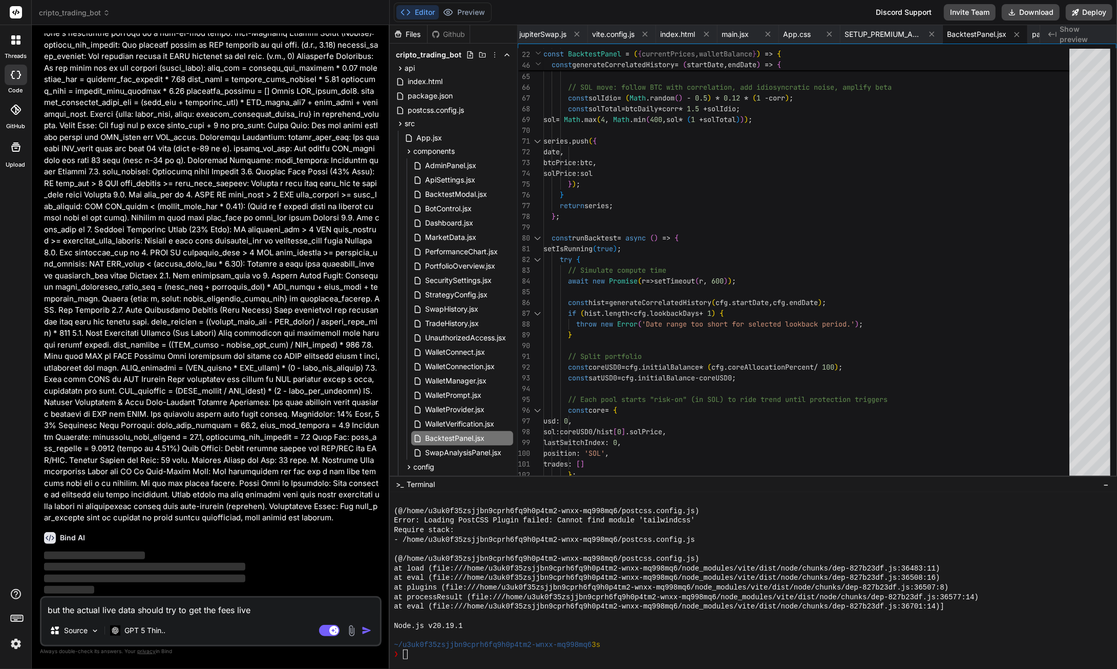
type textarea "x"
type textarea "but the actual live data should try to get the fees live b"
type textarea "x"
type textarea "but the actual live data should try to get the fees live be"
type textarea "x"
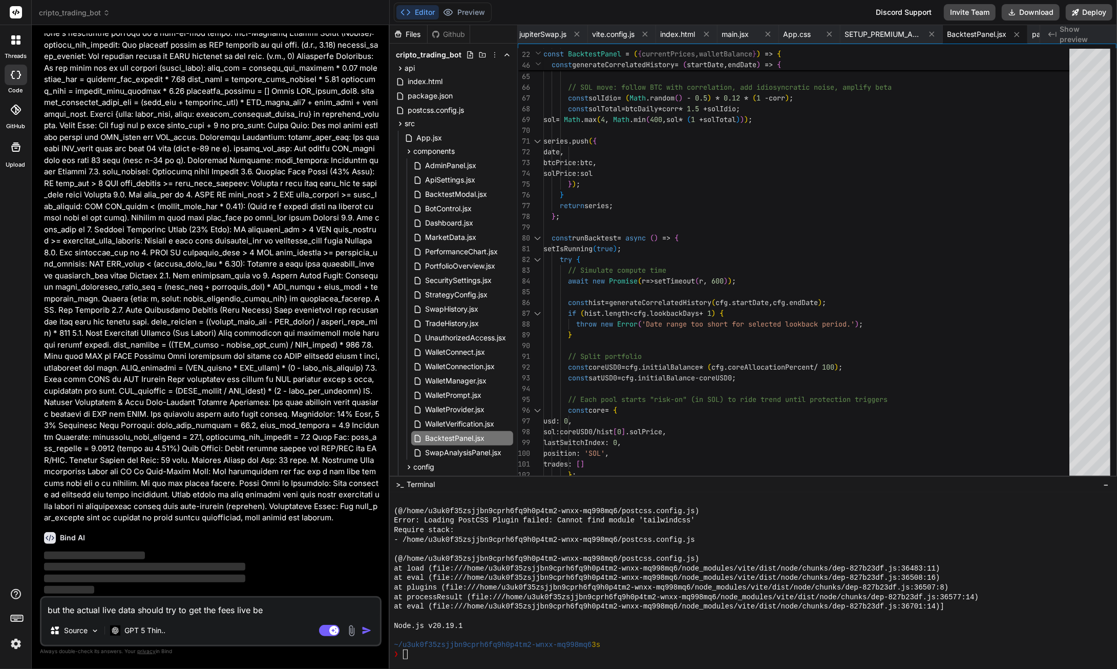
type textarea "but the actual live data should try to get the fees live bef"
type textarea "x"
type textarea "but the actual live data should try to get the fees live befo"
type textarea "x"
type textarea "but the actual live data should try to get the fees live befor"
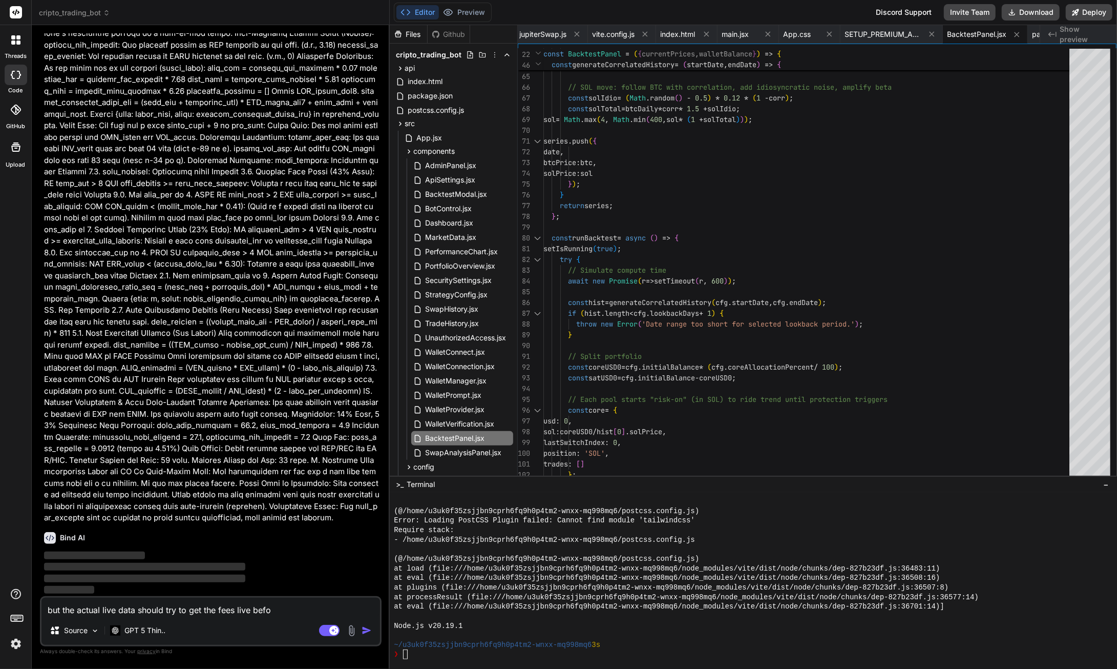
type textarea "x"
type textarea "but the actual live data should try to get the fees live befor"
type textarea "x"
type textarea "but the actual live data should try to get the fees live befor"
type textarea "x"
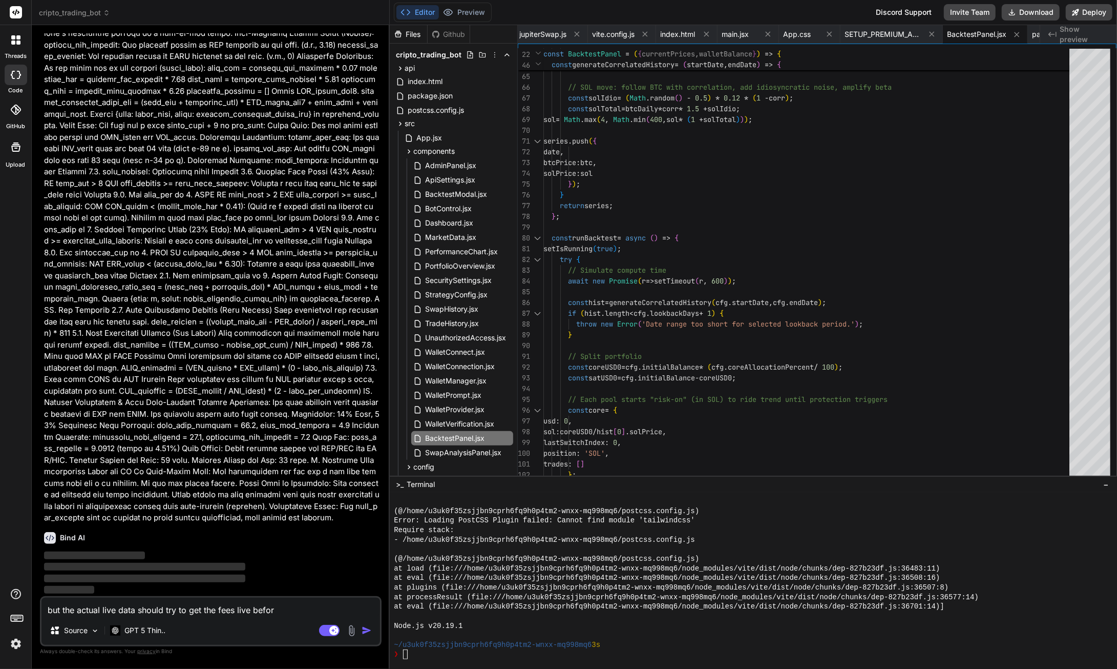
type textarea "but the actual live data should try to get the fees live before"
type textarea "x"
type textarea "but the actual live data should try to get the fees live before"
type textarea "x"
type textarea "but the actual live data should try to get the fees live before t"
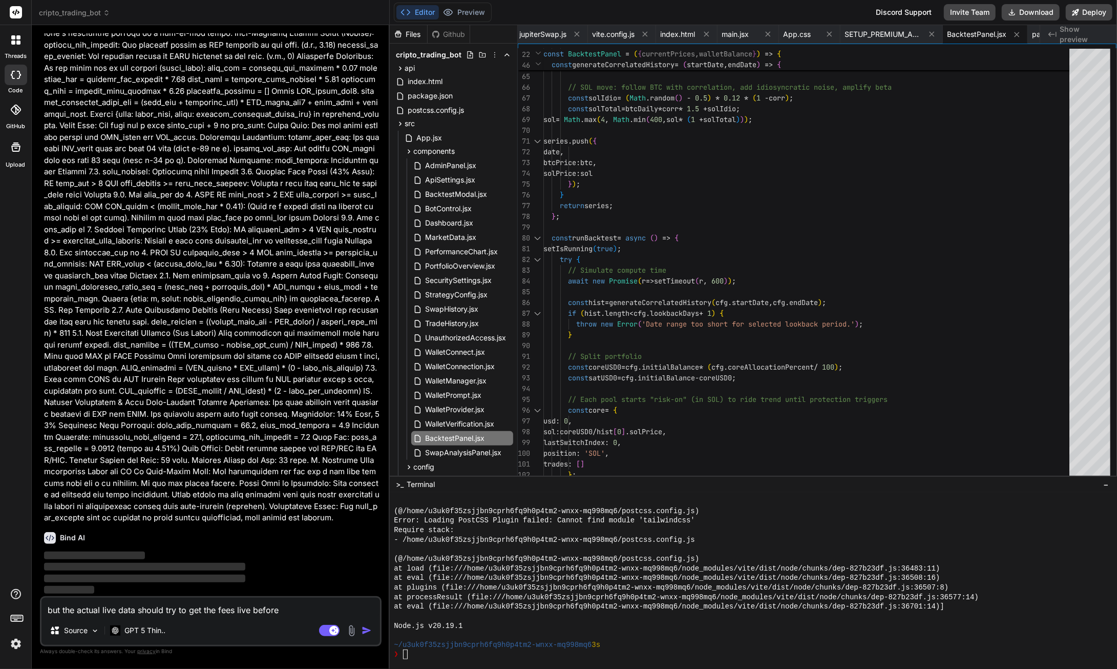
type textarea "x"
type textarea "but the actual live data should try to get the fees live before tr"
type textarea "x"
type textarea "but the actual live data should try to get the fees live before tra"
type textarea "x"
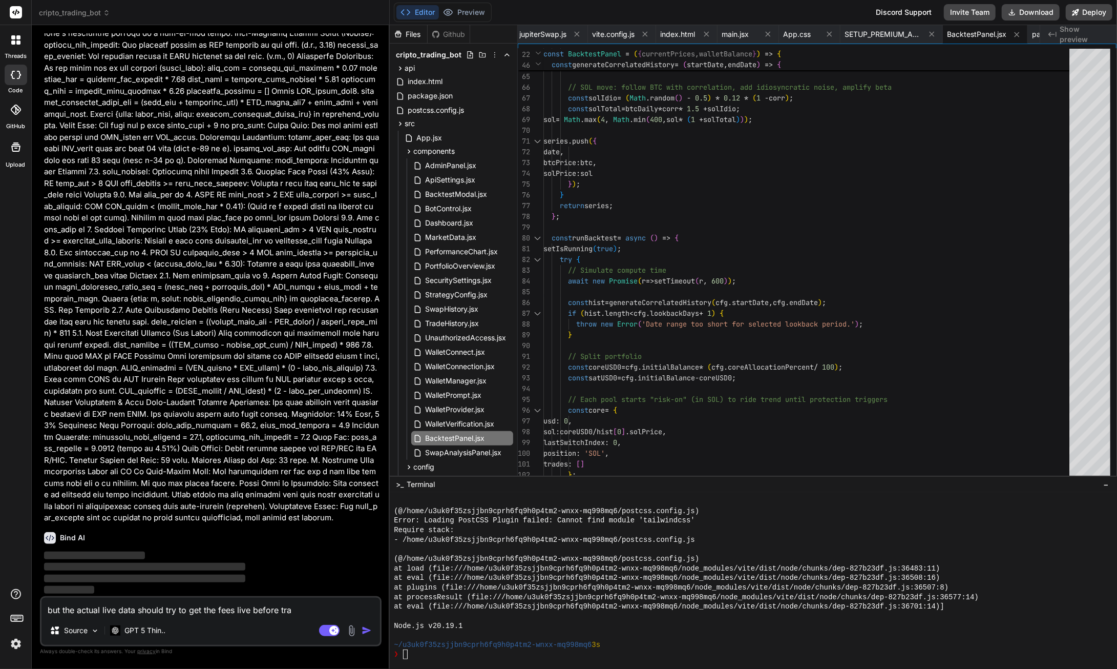
type textarea "but the actual live data should try to get the fees live before [PERSON_NAME]"
type textarea "x"
type textarea "but the actual live data should try to get the fees live before tra"
type textarea "x"
type textarea "but the actual live data should try to get the fees live before tr"
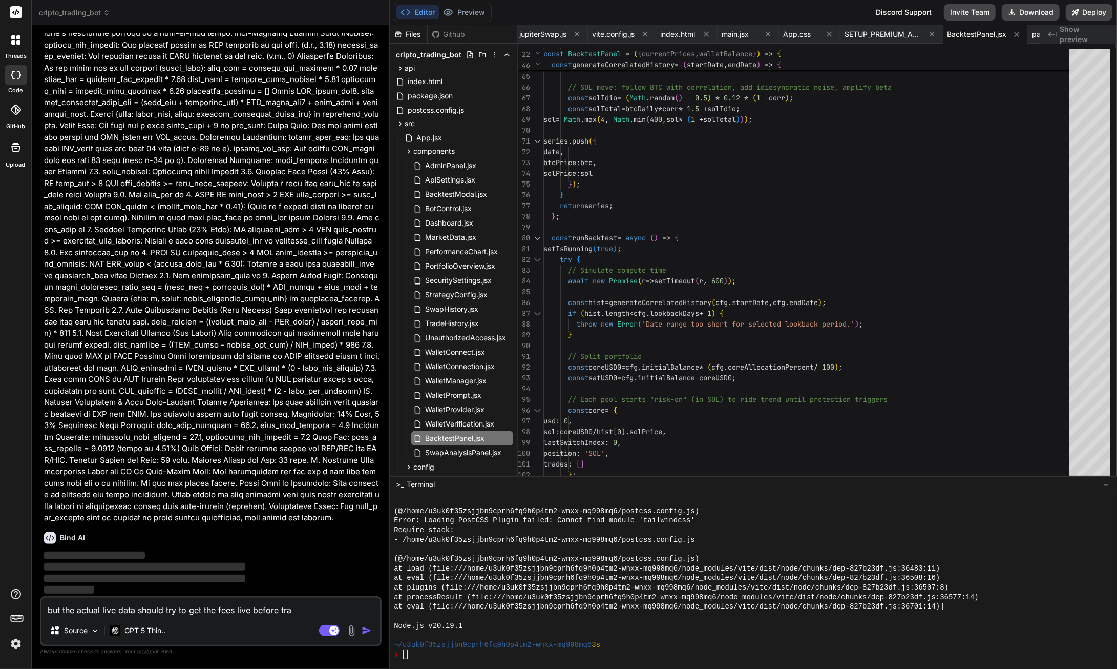
type textarea "x"
type textarea "but the actual live data should try to get the fees live before t"
type textarea "x"
type textarea "but the actual live data should try to get the fees live before"
type textarea "x"
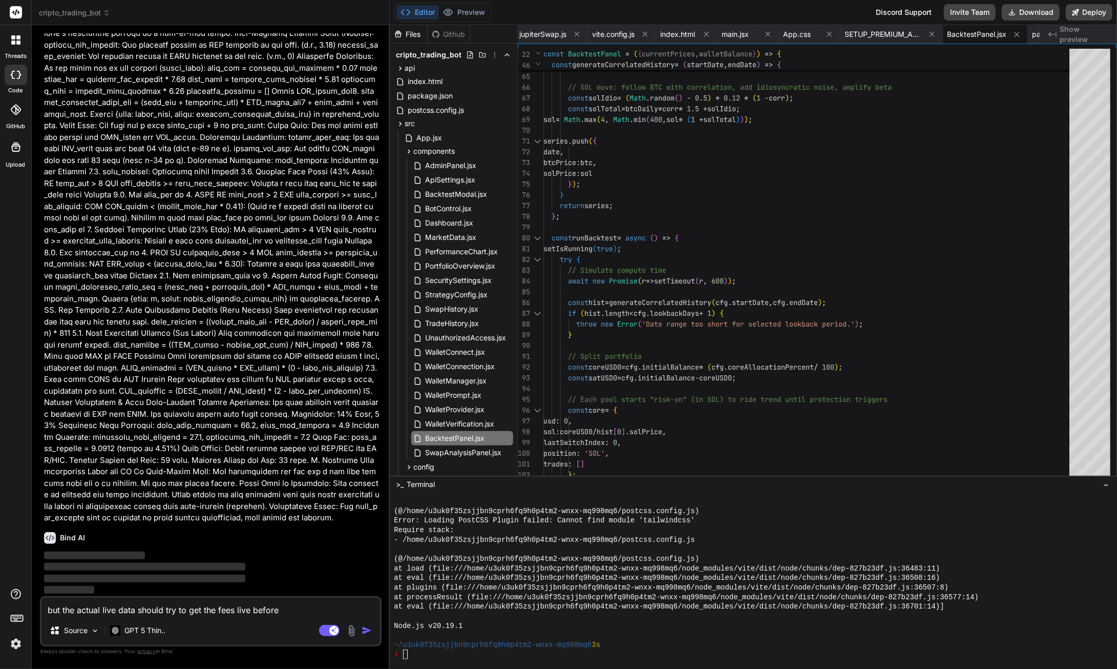
type textarea "but the actual live data should try to get the fees live before"
type textarea "x"
type textarea "but the actual live data should try to get the fees live befor"
type textarea "x"
type textarea "but the actual live data should try to get the fees live befo"
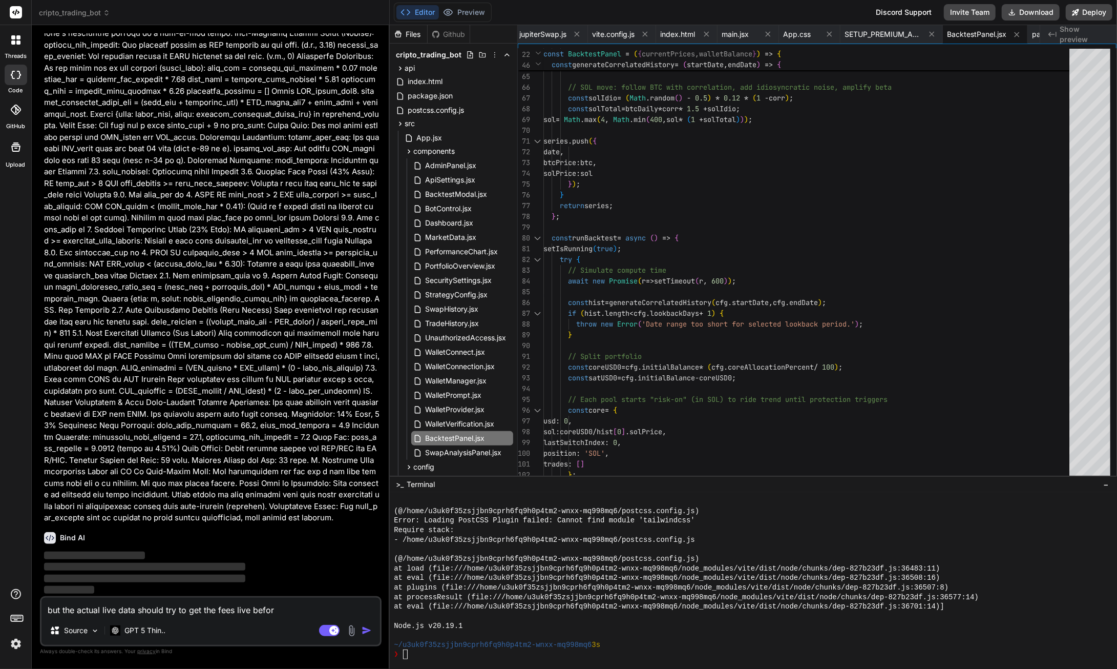
type textarea "x"
type textarea "but the actual live data should try to get the fees live bef"
type textarea "x"
type textarea "but the actual live data should try to get the fees live be"
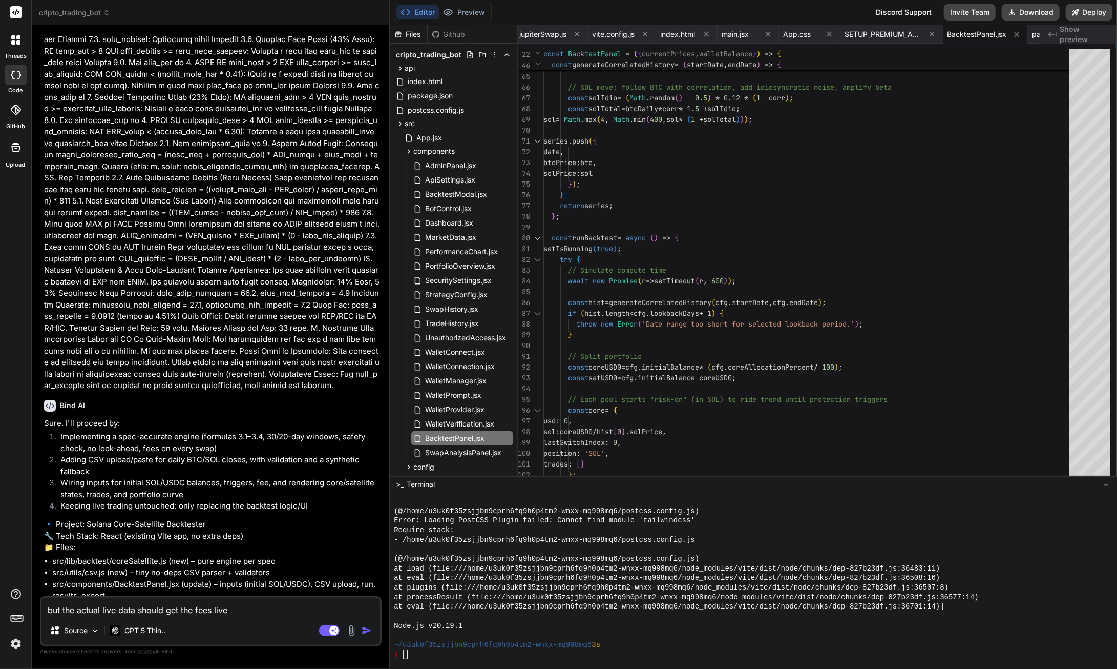
click at [235, 611] on textarea "but the actual live data should get the fees live" at bounding box center [210, 606] width 339 height 18
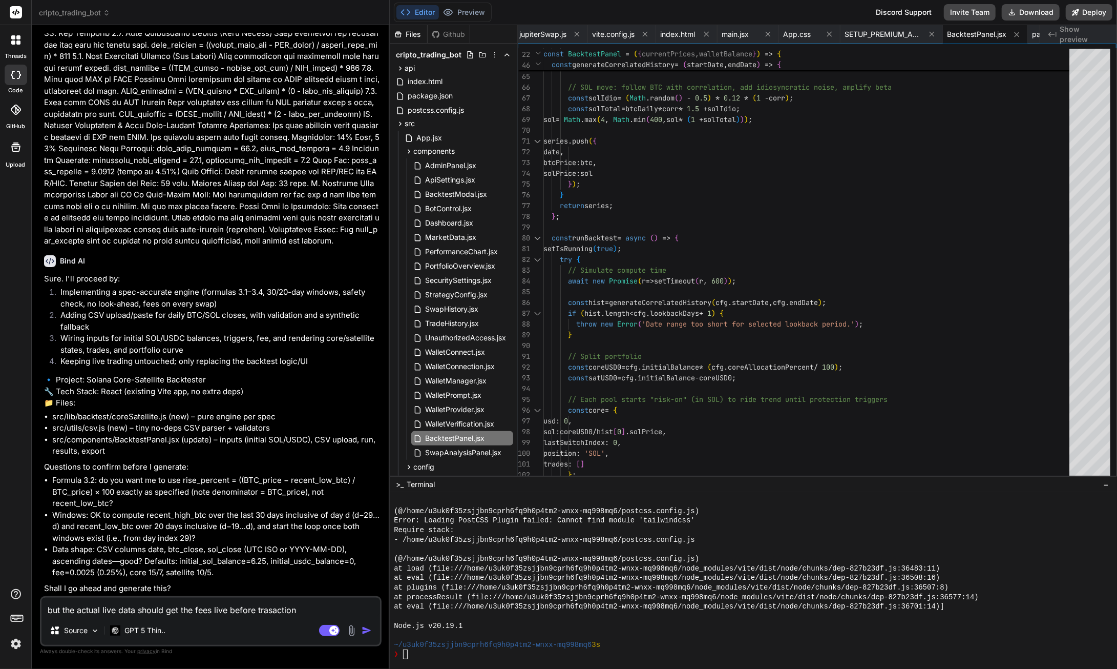
scroll to position [51257, 0]
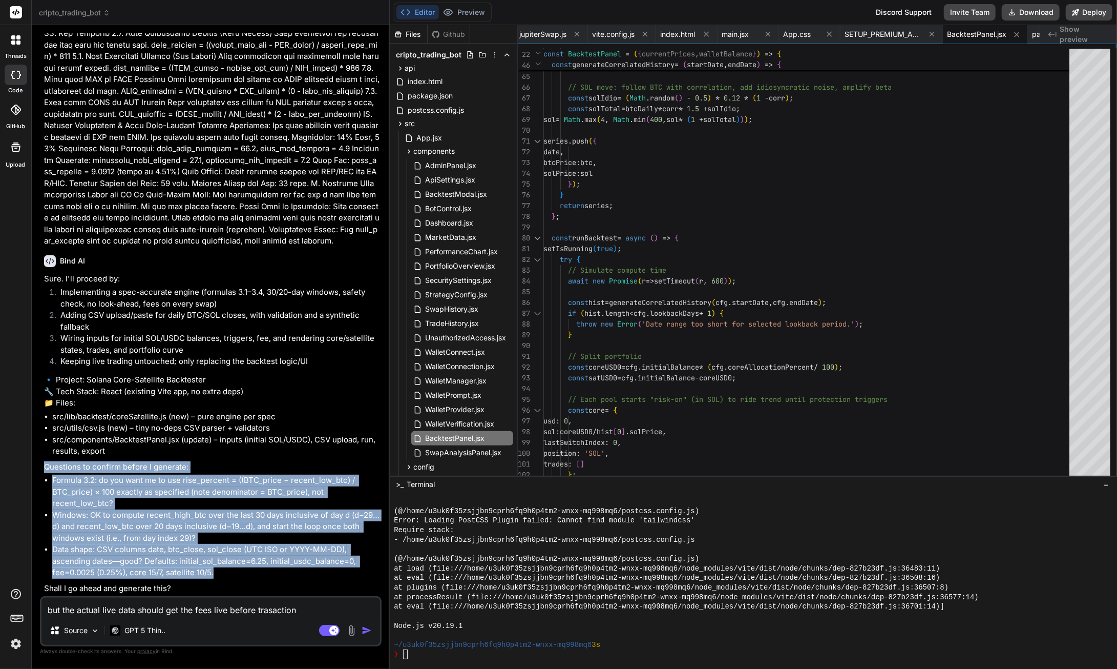
drag, startPoint x: 44, startPoint y: 467, endPoint x: 226, endPoint y: 570, distance: 209.4
click at [226, 571] on div "You the instructions still dont colaps after i open it hiding the connect butto…" at bounding box center [212, 314] width 340 height 562
copy div "Questions to confirm before I generate: Formula 3.2: do you want me to use rise…"
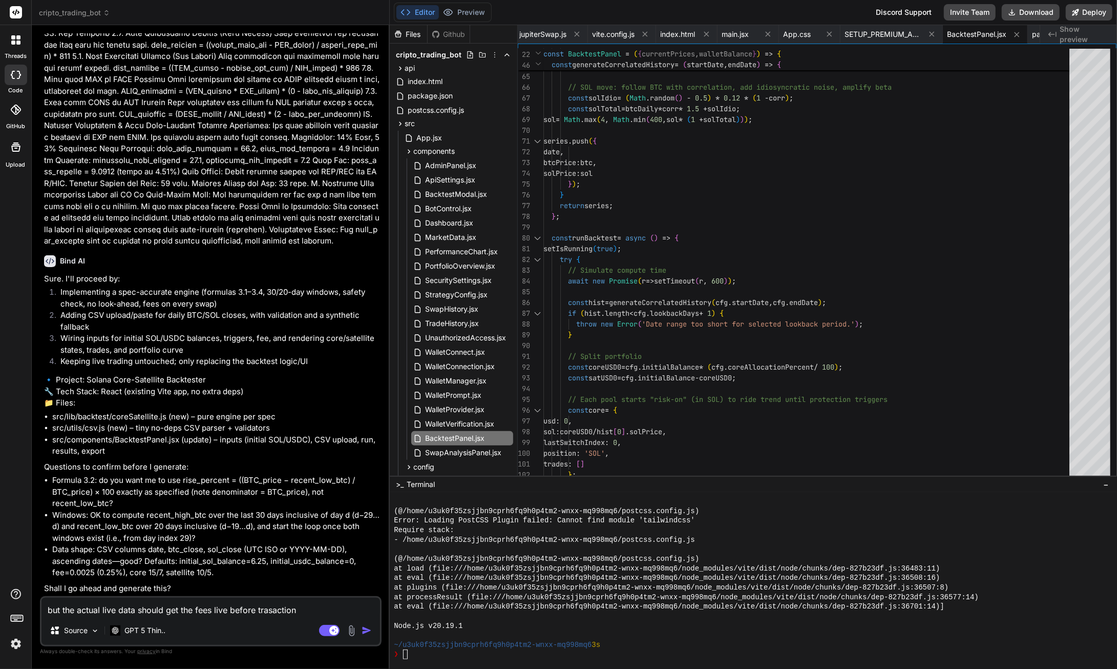
drag, startPoint x: 303, startPoint y: 610, endPoint x: 45, endPoint y: 606, distance: 257.7
click at [45, 606] on textarea "but the actual live data should get the fees live before trasaction" at bounding box center [210, 606] width 339 height 18
paste textarea "Specification: Solana Core-Satellite Backtesting Algorithm I. High-Level Concep…"
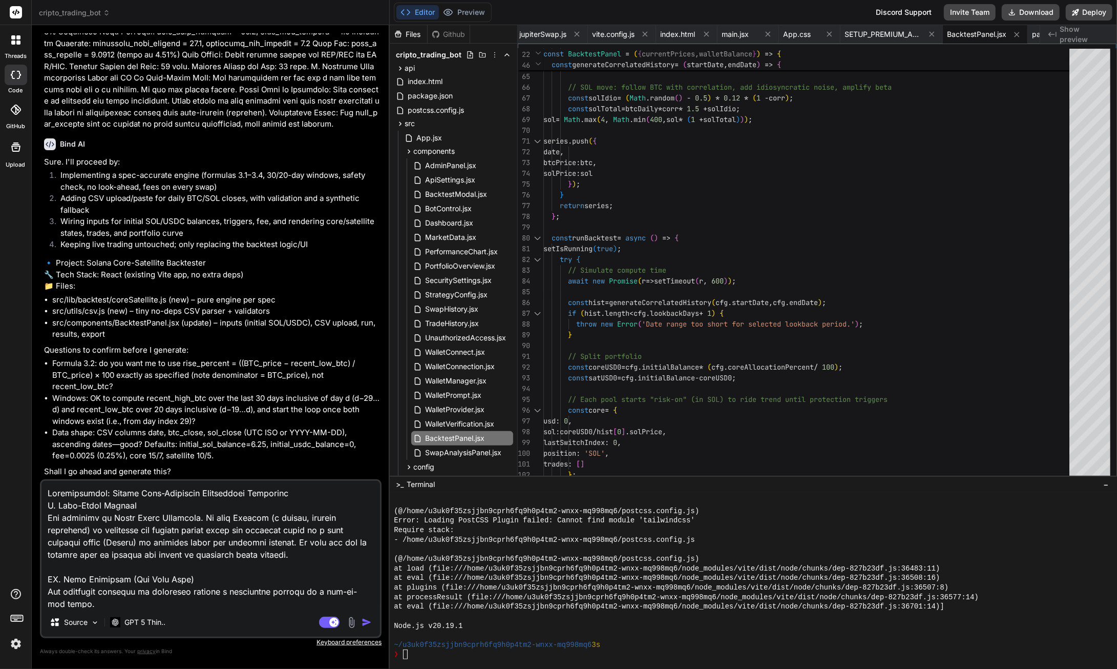
scroll to position [1673, 0]
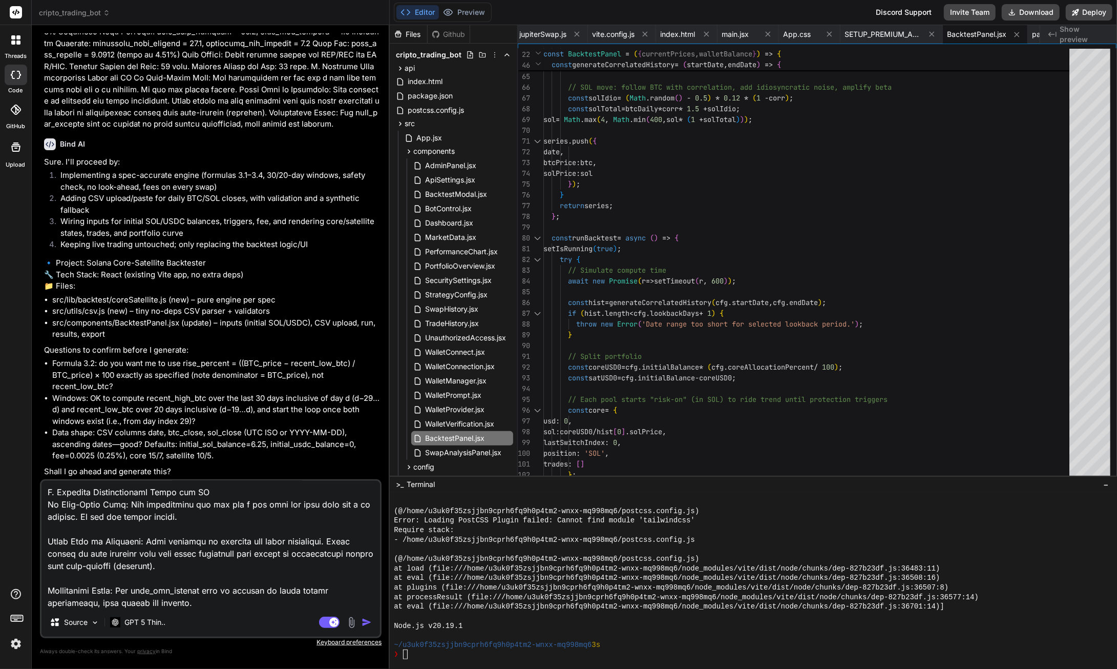
click at [367, 623] on img "button" at bounding box center [367, 622] width 10 height 10
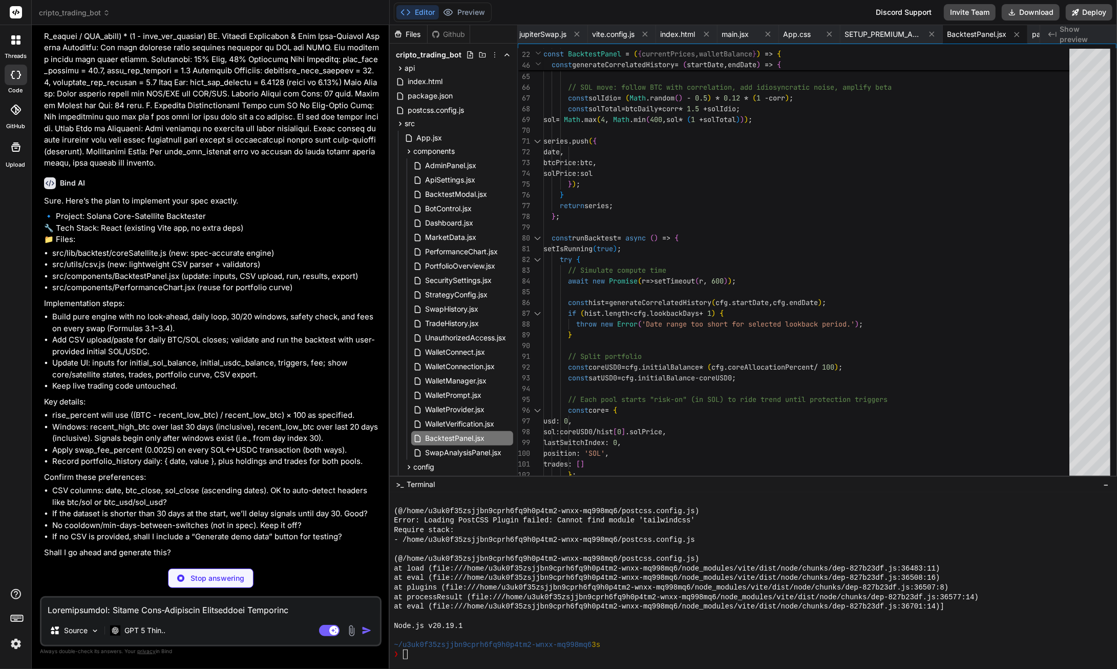
scroll to position [52235, 0]
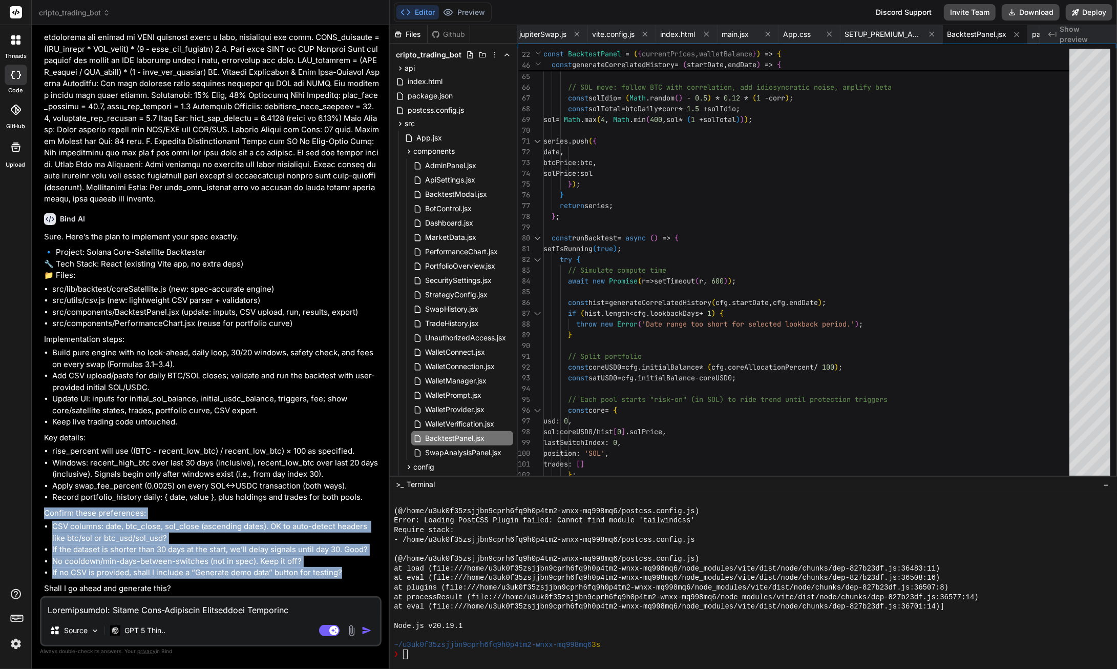
drag, startPoint x: 45, startPoint y: 513, endPoint x: 356, endPoint y: 568, distance: 316.3
click at [356, 568] on div "Sure. Here’s the plan to implement your spec exactly. 🔹 Project: Solana Core-Sa…" at bounding box center [212, 412] width 336 height 363
copy div "Confirm these preferences: CSV columns: date, btc_close, sol_close (ascending d…"
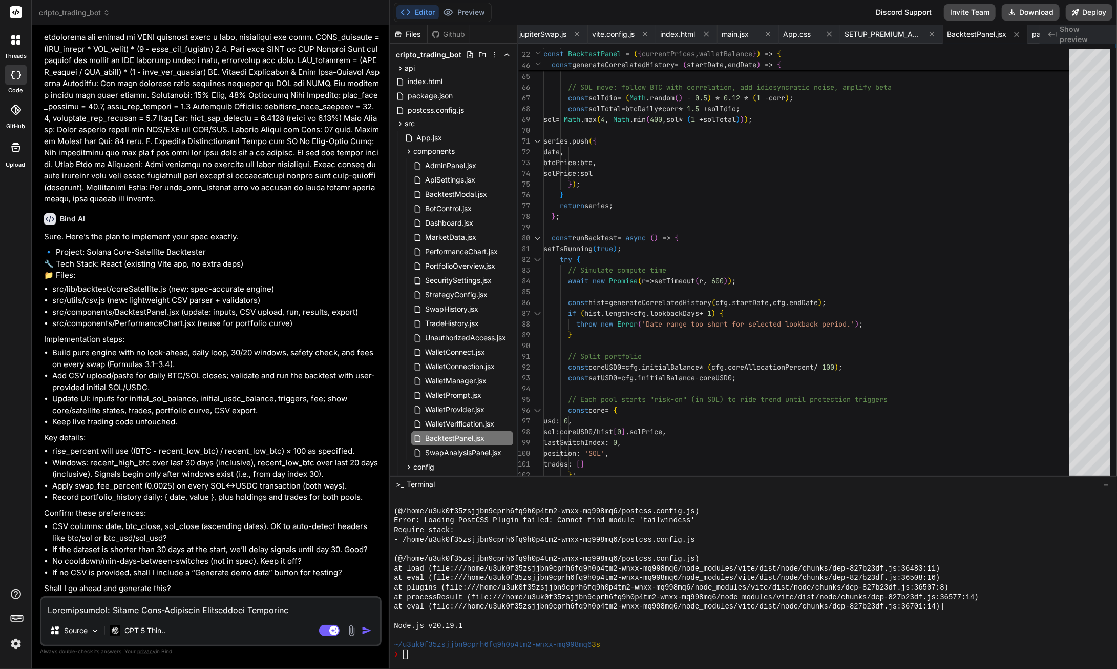
click at [173, 608] on textarea at bounding box center [210, 606] width 339 height 18
paste textarea "CSV Columns & Auto-Detection: Yes, that's a perfect approach. The base format o…"
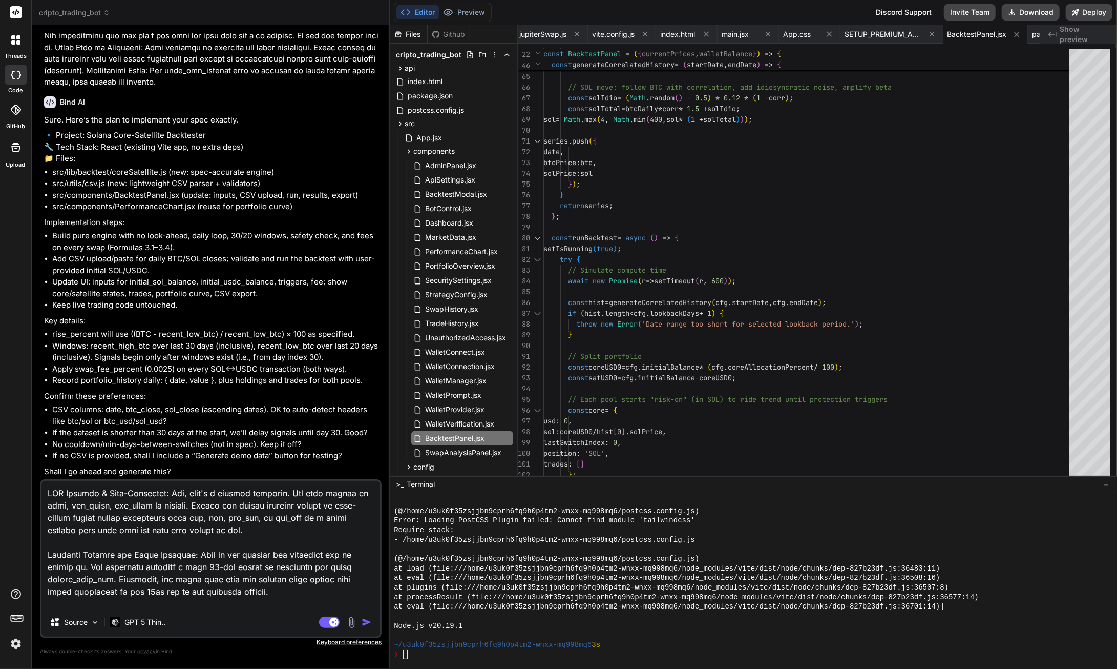
scroll to position [52253, 0]
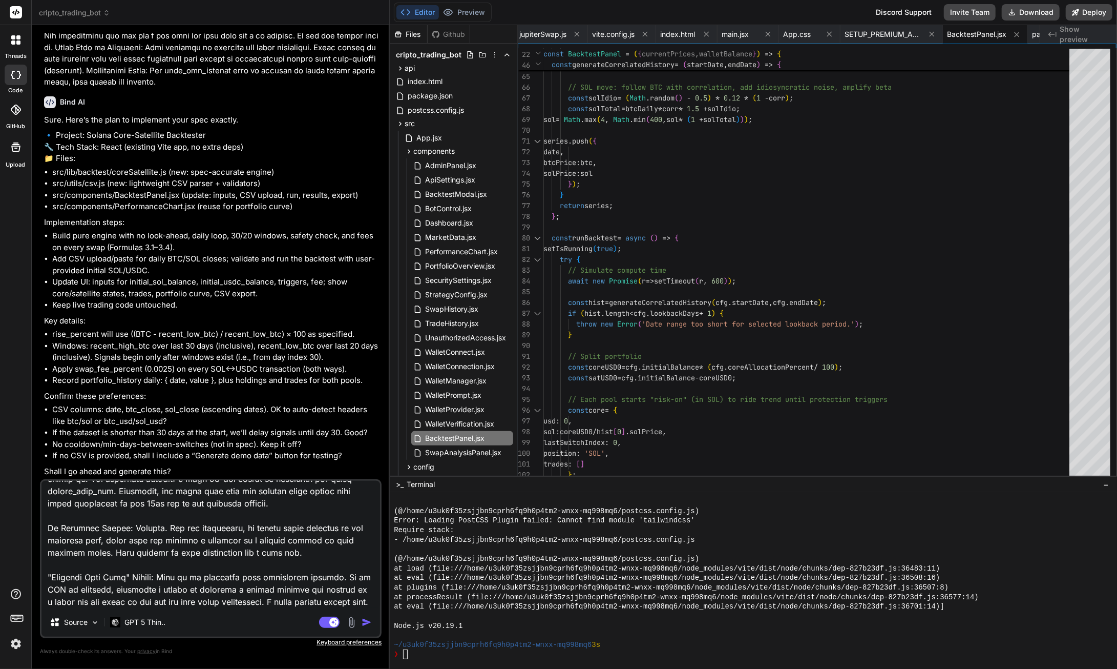
click at [369, 624] on img "button" at bounding box center [367, 622] width 10 height 10
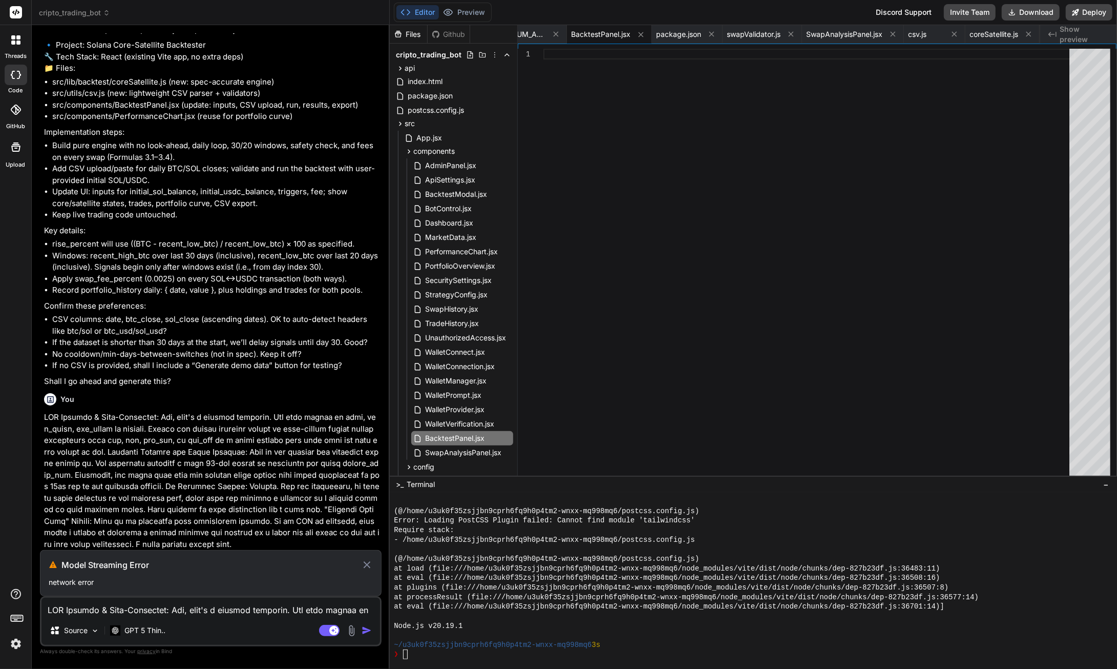
scroll to position [52442, 0]
drag, startPoint x: 134, startPoint y: 560, endPoint x: 60, endPoint y: 561, distance: 73.3
click at [60, 561] on div "Model Streaming Error" at bounding box center [205, 564] width 312 height 12
drag, startPoint x: 91, startPoint y: 579, endPoint x: 61, endPoint y: 561, distance: 34.7
click at [61, 561] on div "Model Streaming Error network error" at bounding box center [211, 573] width 342 height 46
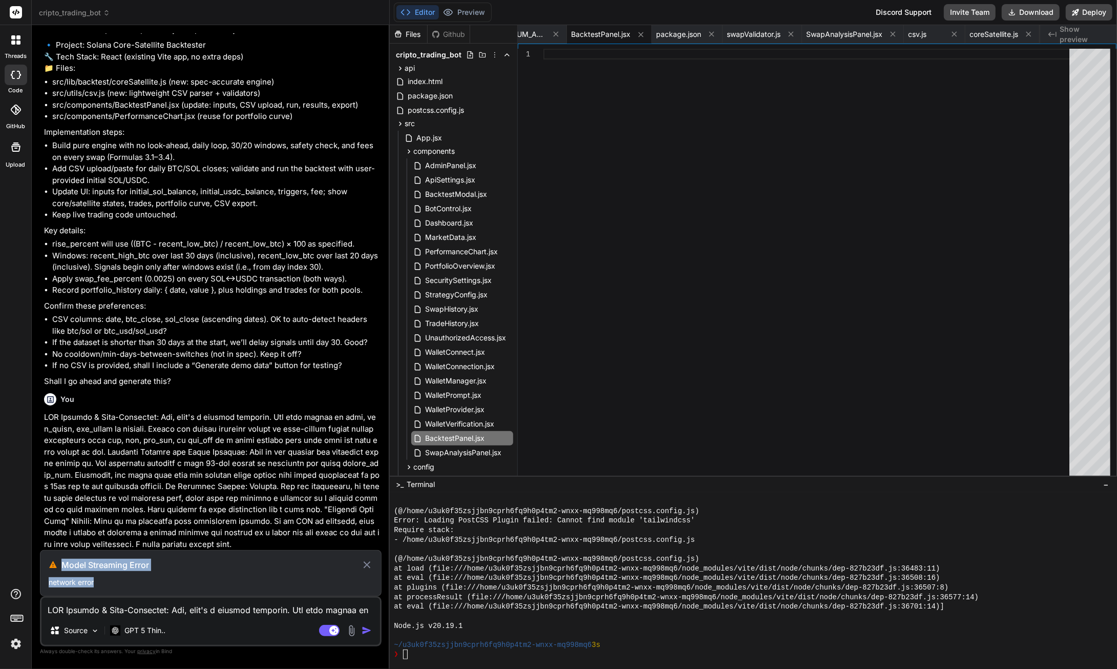
copy div "Model Streaming Error network error"
click at [132, 609] on textarea at bounding box center [210, 606] width 339 height 18
paste textarea "Model Streaming Error network error"
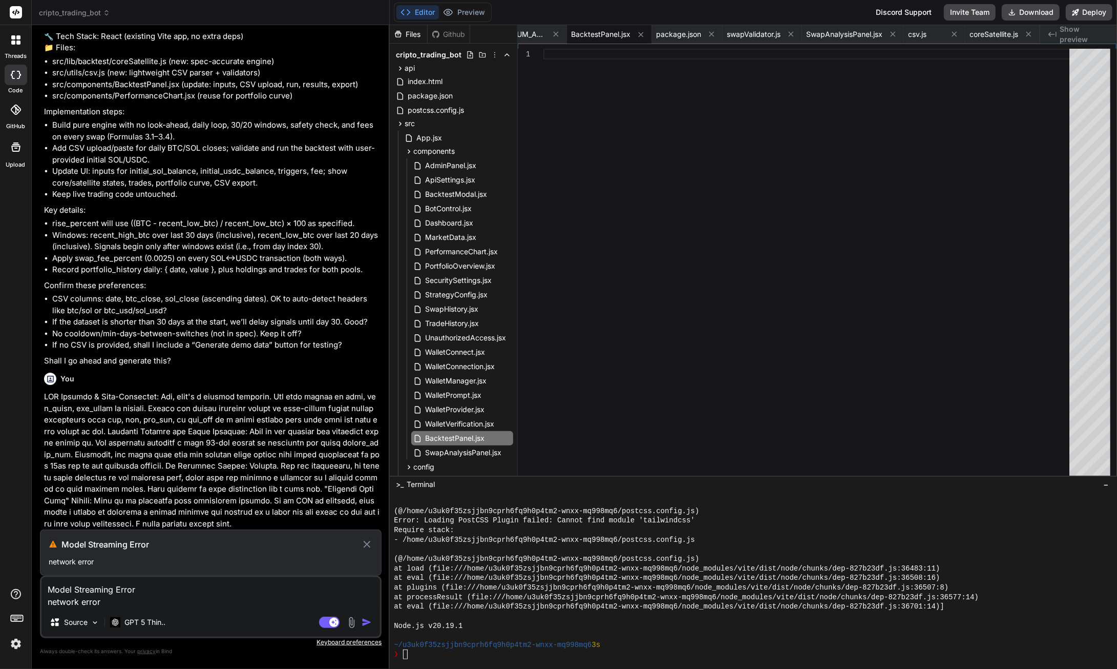
click at [362, 545] on icon at bounding box center [367, 544] width 12 height 12
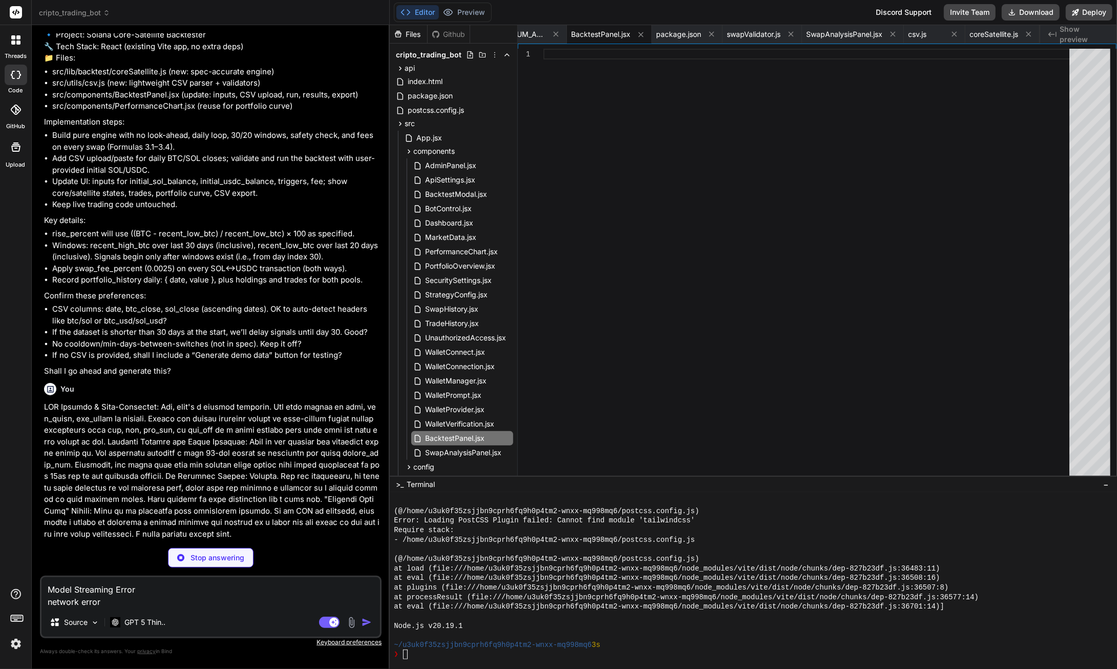
scroll to position [52452, 0]
